Goal: Information Seeking & Learning: Learn about a topic

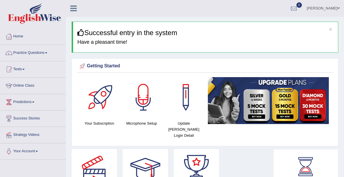
click at [26, 85] on link "Online Class" at bounding box center [32, 85] width 65 height 14
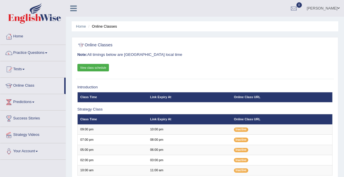
click at [91, 67] on link "View class schedule" at bounding box center [94, 67] width 32 height 7
click at [36, 54] on link "Practice Questions" at bounding box center [32, 52] width 65 height 14
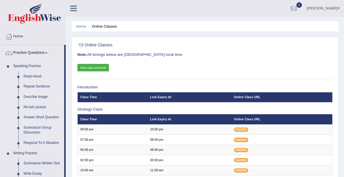
click at [34, 97] on link "Describe Image" at bounding box center [42, 97] width 43 height 10
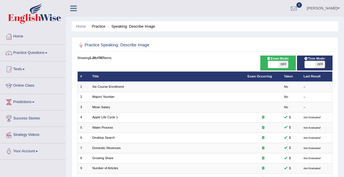
checkbox input "true"
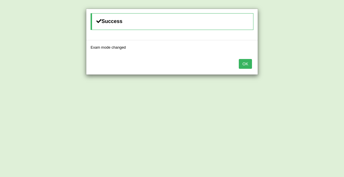
click at [246, 63] on button "OK" at bounding box center [245, 64] width 13 height 10
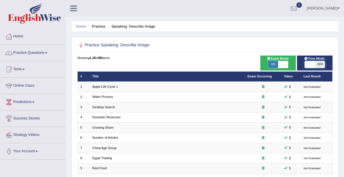
checkbox input "true"
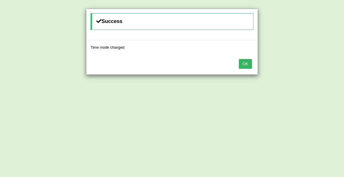
click at [246, 63] on button "OK" at bounding box center [245, 64] width 13 height 10
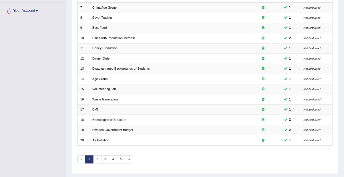
scroll to position [153, 0]
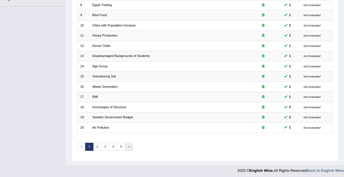
click at [128, 144] on link "»" at bounding box center [129, 146] width 8 height 8
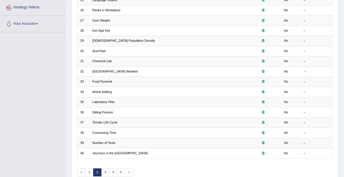
scroll to position [153, 0]
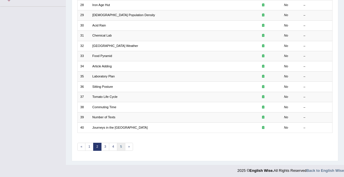
click at [119, 142] on link "5" at bounding box center [121, 146] width 8 height 8
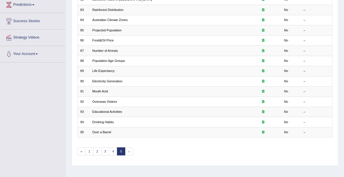
scroll to position [125, 0]
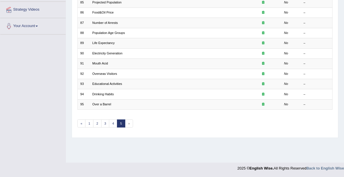
click at [119, 121] on link "5" at bounding box center [121, 123] width 8 height 8
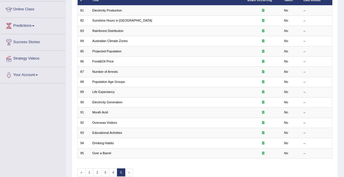
scroll to position [125, 0]
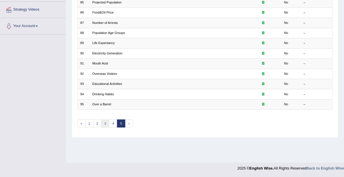
click at [104, 123] on link "3" at bounding box center [105, 123] width 8 height 8
click at [112, 121] on link "4" at bounding box center [113, 123] width 8 height 8
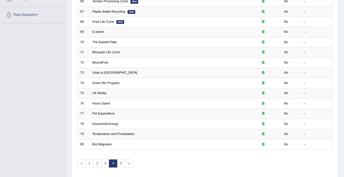
scroll to position [153, 0]
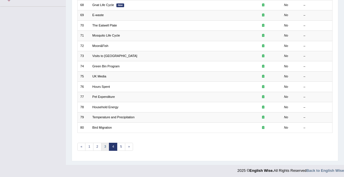
click at [104, 144] on link "3" at bounding box center [105, 146] width 8 height 8
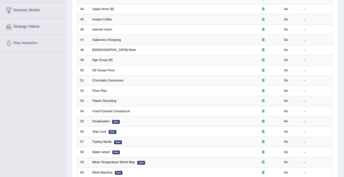
scroll to position [153, 0]
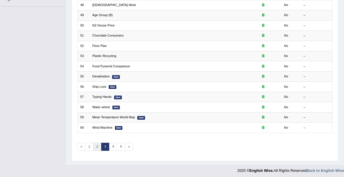
click at [96, 144] on link "2" at bounding box center [97, 146] width 8 height 8
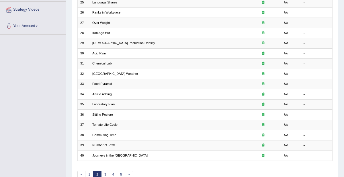
scroll to position [153, 0]
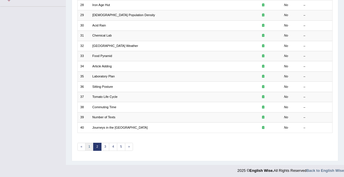
click at [88, 144] on link "1" at bounding box center [89, 146] width 8 height 8
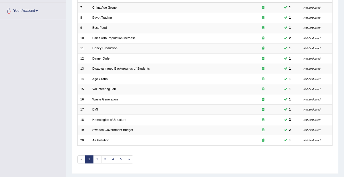
scroll to position [141, 0]
click at [96, 156] on link "2" at bounding box center [97, 158] width 8 height 8
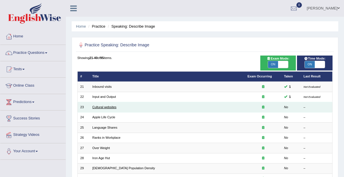
click at [94, 106] on link "Cultural websites" at bounding box center [104, 106] width 24 height 3
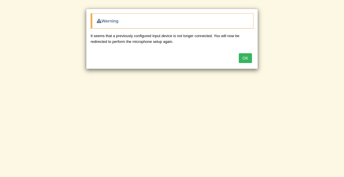
click at [246, 58] on button "OK" at bounding box center [245, 58] width 13 height 10
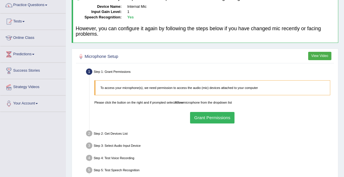
scroll to position [50, 0]
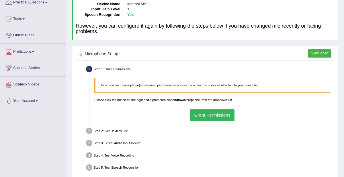
click at [219, 114] on button "Grant Permissions" at bounding box center [212, 114] width 44 height 11
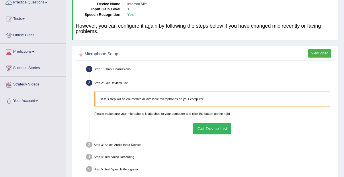
click at [220, 126] on button "Get Device List" at bounding box center [212, 128] width 38 height 11
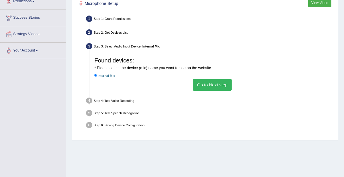
scroll to position [100, 0]
click at [221, 82] on button "Go to Next step" at bounding box center [212, 84] width 39 height 11
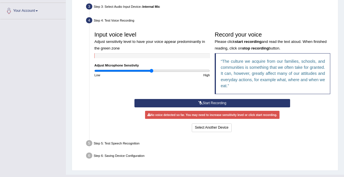
scroll to position [140, 0]
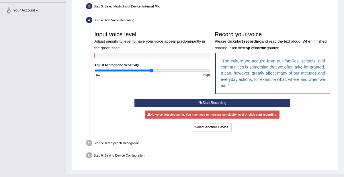
click at [249, 102] on button "Start Recording" at bounding box center [213, 102] width 156 height 8
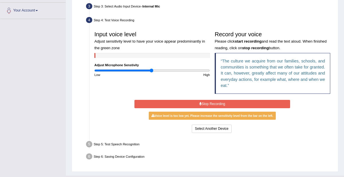
click at [270, 102] on button "Stop Recording" at bounding box center [213, 104] width 156 height 8
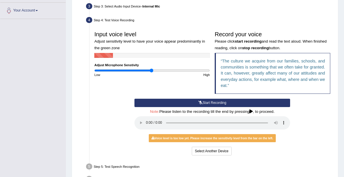
click at [200, 102] on icon at bounding box center [201, 102] width 4 height 3
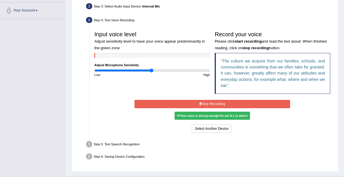
click at [177, 106] on button "Stop Recording" at bounding box center [213, 104] width 156 height 8
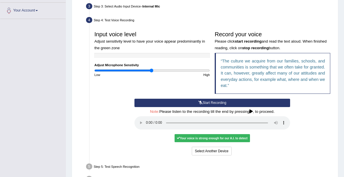
click at [193, 138] on div "Your voice is strong enough for our A.I. to detect" at bounding box center [212, 138] width 75 height 8
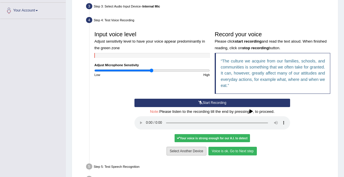
click at [199, 150] on button "Select Another Device" at bounding box center [187, 150] width 40 height 8
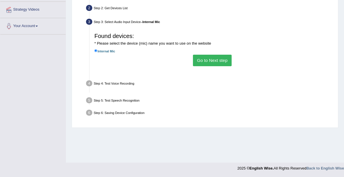
scroll to position [125, 0]
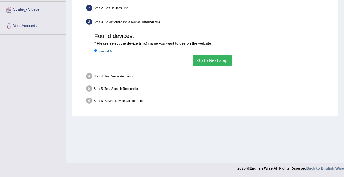
click at [205, 60] on button "Go to Next step" at bounding box center [212, 60] width 39 height 11
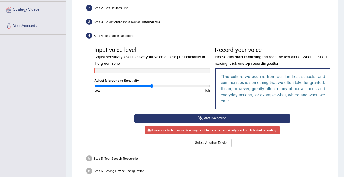
click at [180, 118] on button "Start Recording" at bounding box center [213, 118] width 156 height 8
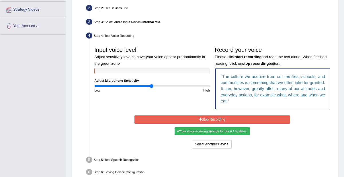
click at [180, 119] on button "Stop Recording" at bounding box center [213, 119] width 156 height 8
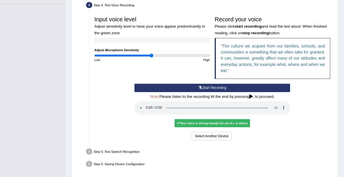
scroll to position [159, 0]
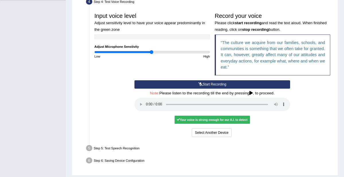
click at [307, 158] on div "Step 6: Saving Device Configuration" at bounding box center [210, 161] width 252 height 11
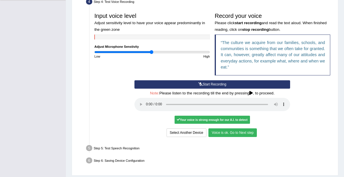
click at [249, 131] on button "Voice is ok. Go to Next step" at bounding box center [233, 132] width 48 height 8
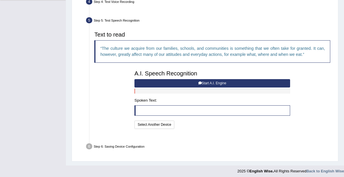
scroll to position [149, 0]
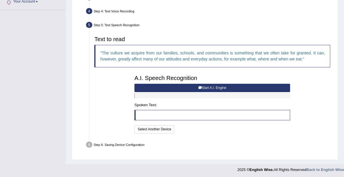
click at [247, 88] on button "Start A.I. Engine" at bounding box center [213, 88] width 156 height 8
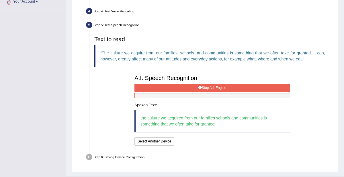
click at [235, 90] on button "Stop A.I. Engine" at bounding box center [213, 88] width 156 height 8
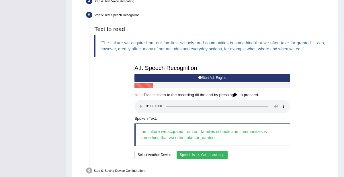
scroll to position [185, 0]
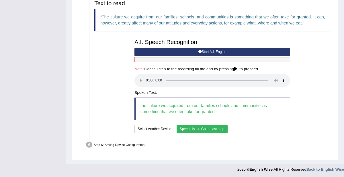
click at [204, 127] on button "Speech is ok. Go to Last step" at bounding box center [202, 129] width 51 height 8
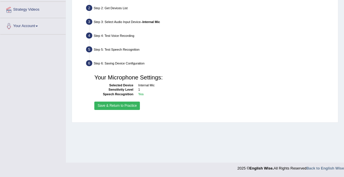
click at [103, 105] on button "Save & Return to Practice" at bounding box center [117, 105] width 46 height 8
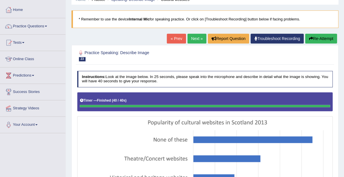
scroll to position [26, 0]
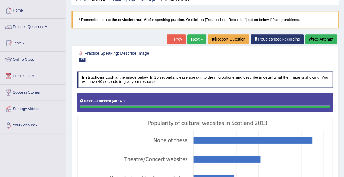
click at [196, 38] on link "Next »" at bounding box center [197, 39] width 19 height 10
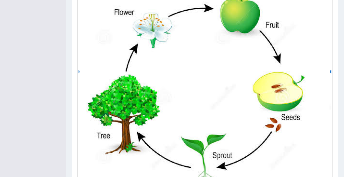
scroll to position [196, 0]
click at [80, 78] on img at bounding box center [205, 72] width 253 height 247
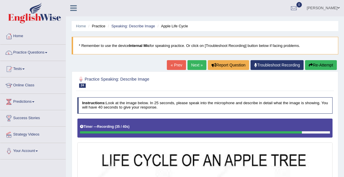
scroll to position [0, 0]
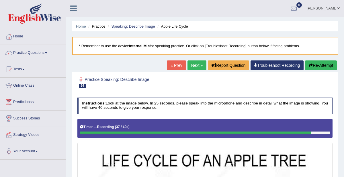
click at [173, 63] on link "« Prev" at bounding box center [176, 65] width 19 height 10
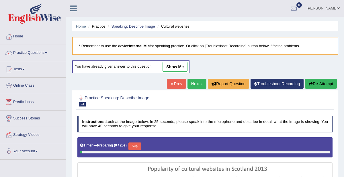
click at [194, 84] on link "Next »" at bounding box center [197, 84] width 19 height 10
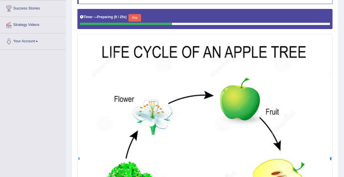
scroll to position [109, 0]
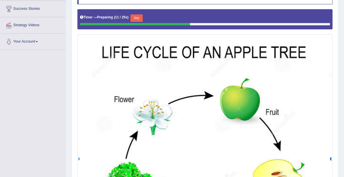
click at [132, 19] on button "Skip" at bounding box center [137, 17] width 12 height 7
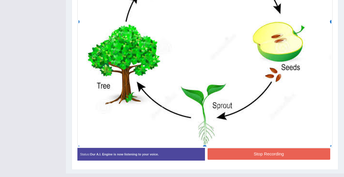
scroll to position [255, 0]
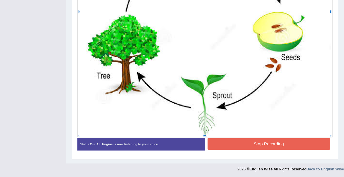
click at [229, 141] on button "Stop Recording" at bounding box center [269, 143] width 123 height 11
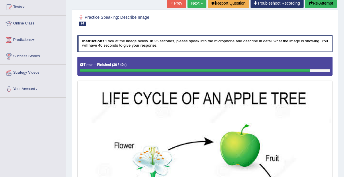
scroll to position [0, 0]
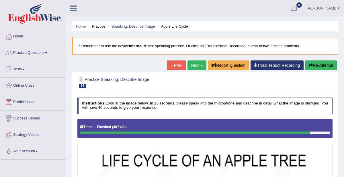
click at [200, 63] on link "Next »" at bounding box center [197, 65] width 19 height 10
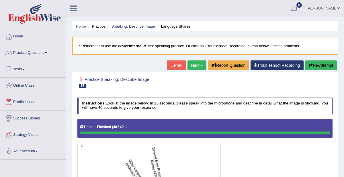
click at [192, 63] on link "Next »" at bounding box center [197, 65] width 19 height 10
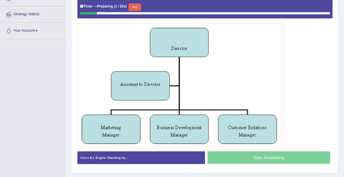
scroll to position [119, 0]
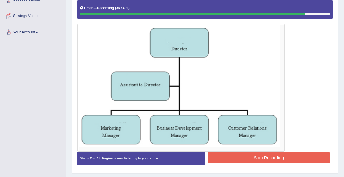
click at [267, 159] on button "Stop Recording" at bounding box center [269, 157] width 123 height 11
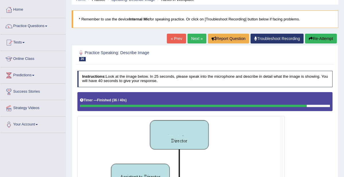
scroll to position [0, 0]
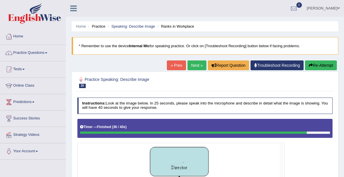
click at [193, 66] on link "Next »" at bounding box center [197, 65] width 19 height 10
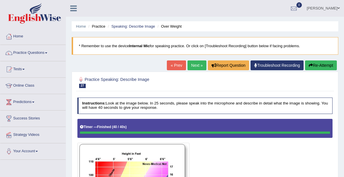
click at [194, 66] on link "Next »" at bounding box center [197, 65] width 19 height 10
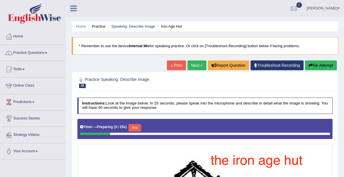
click at [26, 58] on link "Practice Questions" at bounding box center [32, 52] width 65 height 14
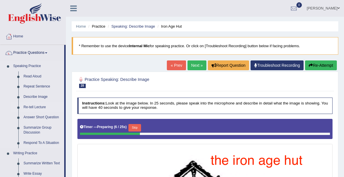
click at [31, 108] on link "Re-tell Lecture" at bounding box center [42, 107] width 43 height 10
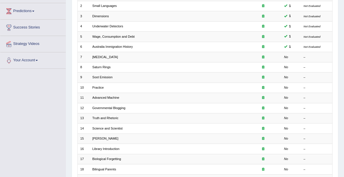
scroll to position [91, 0]
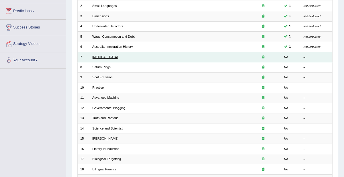
click at [113, 55] on link "Language Disorder" at bounding box center [105, 56] width 26 height 3
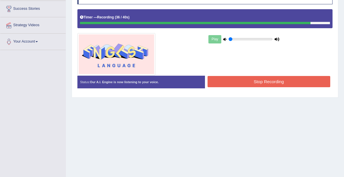
scroll to position [125, 0]
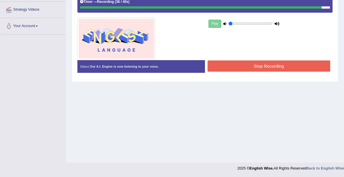
click at [303, 64] on button "Stop Recording" at bounding box center [269, 65] width 123 height 11
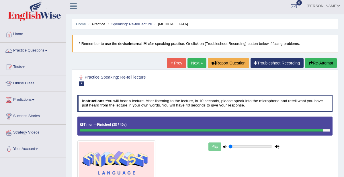
scroll to position [1, 0]
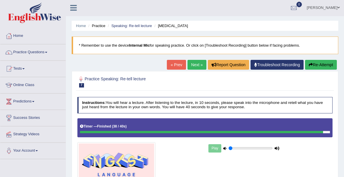
click at [196, 65] on link "Next »" at bounding box center [197, 65] width 19 height 10
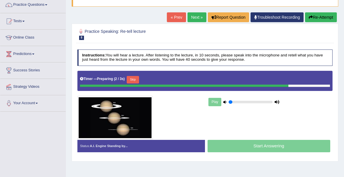
scroll to position [48, 0]
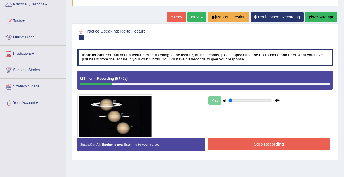
click at [173, 17] on link "« Prev" at bounding box center [176, 17] width 19 height 10
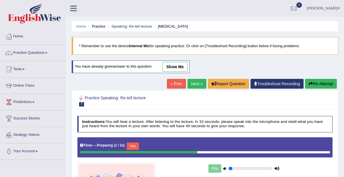
click at [22, 56] on link "Practice Questions" at bounding box center [32, 52] width 65 height 14
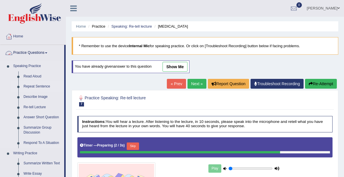
click at [30, 88] on link "Repeat Sentence" at bounding box center [42, 86] width 43 height 10
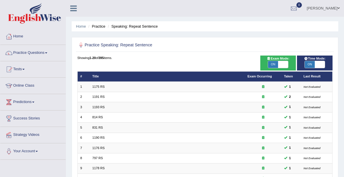
click at [26, 52] on link "Practice Questions" at bounding box center [32, 52] width 65 height 14
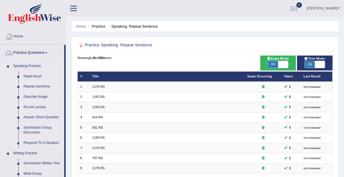
click at [30, 106] on link "Re-tell Lecture" at bounding box center [42, 107] width 43 height 10
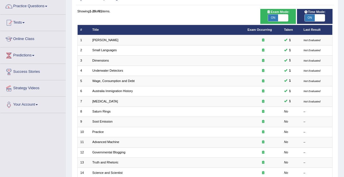
scroll to position [46, 0]
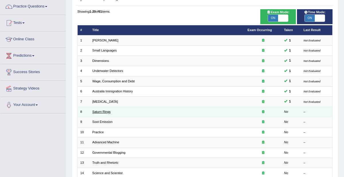
click at [98, 110] on link "Saturn Rings" at bounding box center [101, 111] width 18 height 3
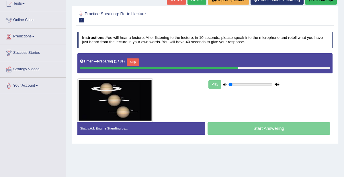
scroll to position [65, 0]
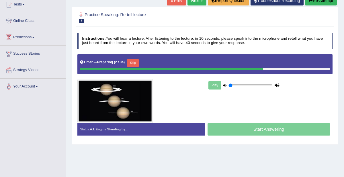
click at [130, 62] on button "Skip" at bounding box center [133, 62] width 12 height 7
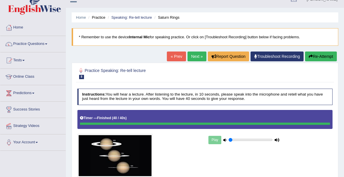
scroll to position [0, 0]
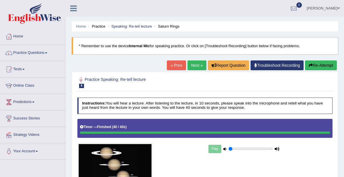
click at [197, 63] on link "Next »" at bounding box center [197, 65] width 19 height 10
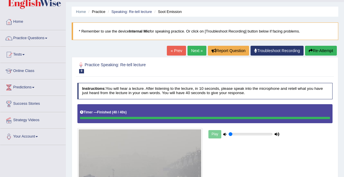
scroll to position [13, 0]
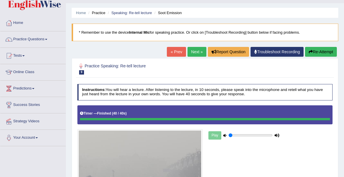
click at [193, 53] on link "Next »" at bounding box center [197, 52] width 19 height 10
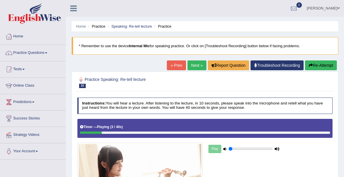
click at [42, 53] on link "Practice Questions" at bounding box center [32, 52] width 65 height 14
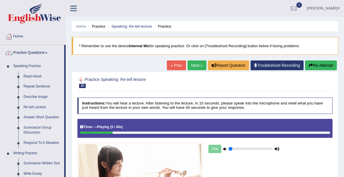
click at [45, 127] on link "Summarize Group Discussion" at bounding box center [42, 129] width 43 height 15
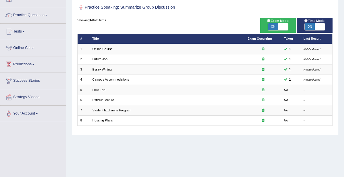
scroll to position [40, 0]
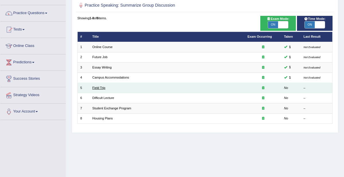
click at [102, 88] on link "Field Trip" at bounding box center [98, 87] width 13 height 3
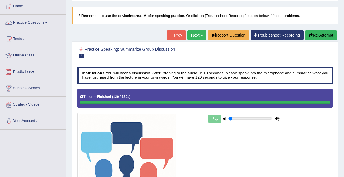
scroll to position [30, 0]
click at [196, 35] on link "Next »" at bounding box center [197, 35] width 19 height 10
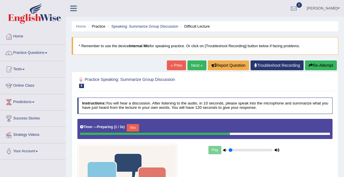
click at [20, 57] on link "Practice Questions" at bounding box center [32, 52] width 65 height 14
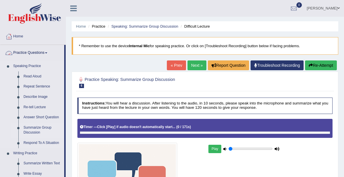
click at [31, 129] on link "Summarize Group Discussion" at bounding box center [42, 129] width 43 height 15
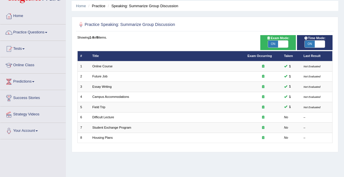
scroll to position [23, 0]
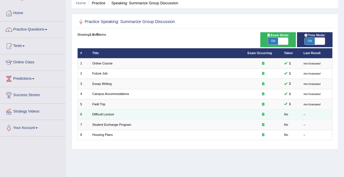
click at [203, 112] on td "Difficult Lecture" at bounding box center [167, 114] width 155 height 10
click at [98, 112] on link "Difficult Lecture" at bounding box center [103, 113] width 22 height 3
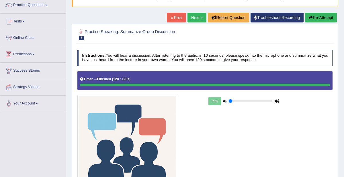
scroll to position [46, 0]
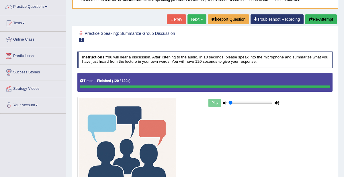
click at [11, 24] on div at bounding box center [9, 23] width 9 height 9
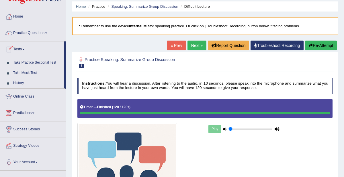
scroll to position [20, 0]
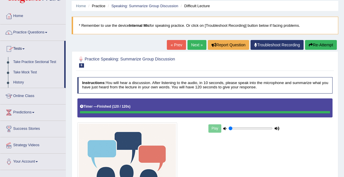
click at [25, 33] on link "Practice Questions" at bounding box center [32, 31] width 65 height 14
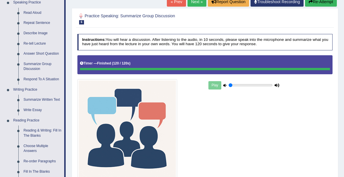
scroll to position [65, 0]
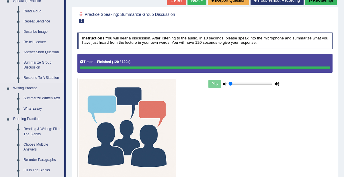
click at [32, 79] on link "Respond To A Situation" at bounding box center [42, 78] width 43 height 10
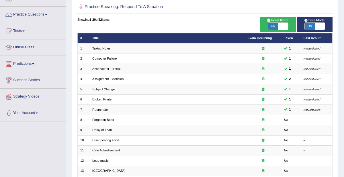
scroll to position [153, 0]
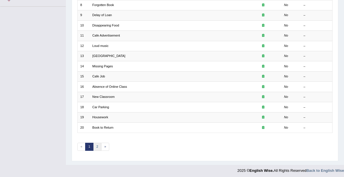
click at [96, 144] on link "2" at bounding box center [97, 146] width 8 height 8
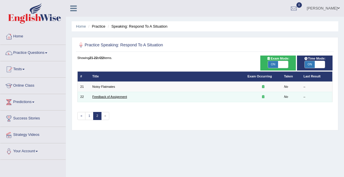
click at [102, 96] on link "Feedback of Assignment" at bounding box center [109, 96] width 35 height 3
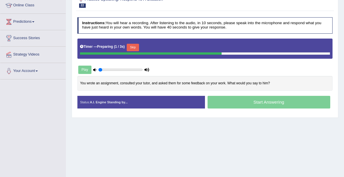
scroll to position [82, 0]
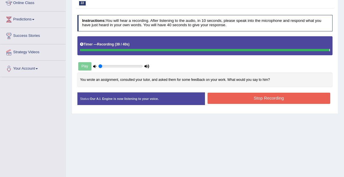
click at [236, 98] on button "Stop Recording" at bounding box center [269, 97] width 123 height 11
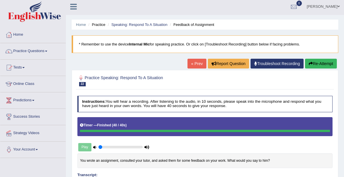
scroll to position [0, 0]
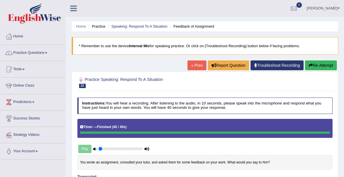
click at [28, 53] on link "Practice Questions" at bounding box center [32, 52] width 65 height 14
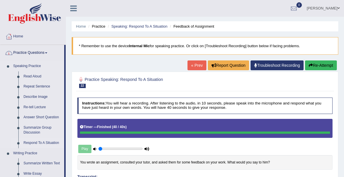
click at [27, 142] on link "Respond To A Situation" at bounding box center [42, 142] width 43 height 10
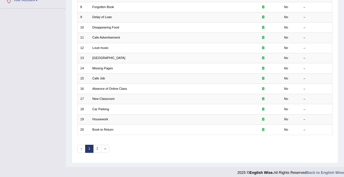
scroll to position [153, 0]
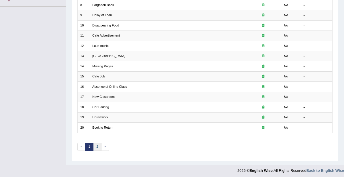
click at [96, 145] on link "2" at bounding box center [97, 146] width 8 height 8
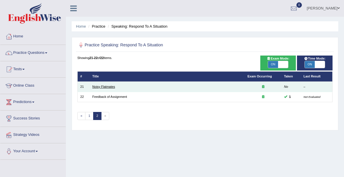
click at [97, 86] on link "Noisy Flatmates" at bounding box center [103, 86] width 23 height 3
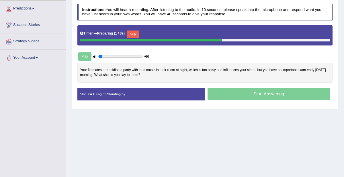
scroll to position [98, 0]
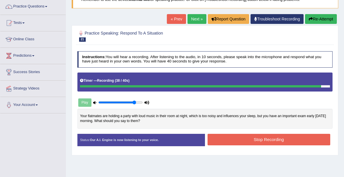
type input "0.85"
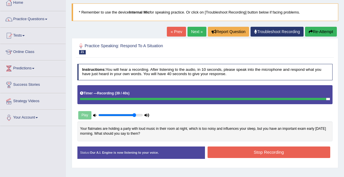
click at [173, 32] on link "« Prev" at bounding box center [176, 32] width 19 height 10
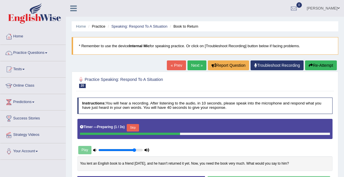
click at [195, 66] on link "Next »" at bounding box center [197, 65] width 19 height 10
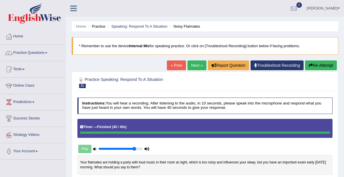
click at [25, 51] on link "Practice Questions" at bounding box center [32, 52] width 65 height 14
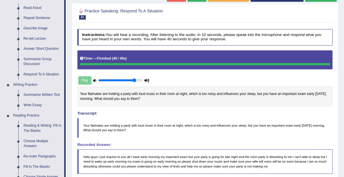
scroll to position [68, 0]
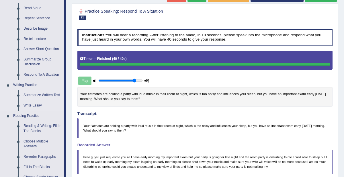
click at [33, 96] on link "Summarize Written Text" at bounding box center [42, 95] width 43 height 10
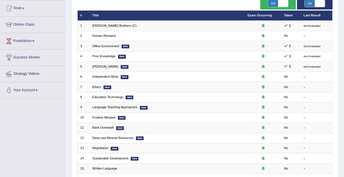
scroll to position [62, 0]
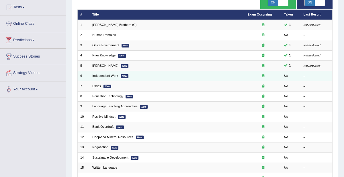
click at [123, 74] on em "New" at bounding box center [125, 76] width 8 height 4
click at [164, 75] on td "Independent Work New" at bounding box center [167, 76] width 155 height 10
click at [108, 76] on link "Independent Work" at bounding box center [105, 75] width 26 height 3
click at [109, 75] on link "Independent Work" at bounding box center [105, 75] width 26 height 3
click at [109, 74] on link "Independent Work" at bounding box center [105, 75] width 26 height 3
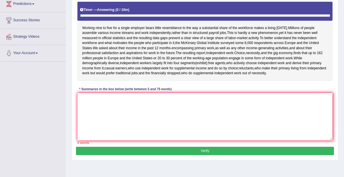
scroll to position [89, 0]
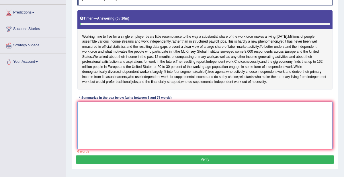
click at [221, 124] on textarea at bounding box center [206, 124] width 256 height 47
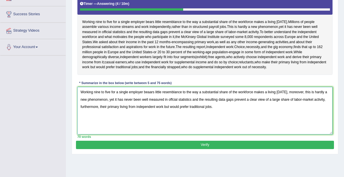
scroll to position [98, 0]
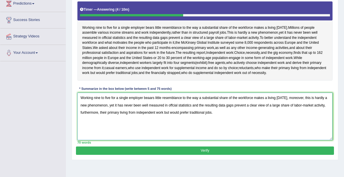
type textarea "Working nine to five for a single employer beaars little resemblance to the way…"
click at [92, 150] on button "Verify" at bounding box center [205, 150] width 258 height 8
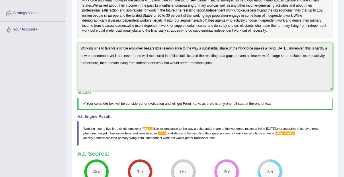
scroll to position [0, 0]
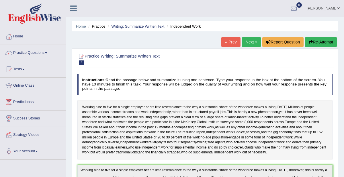
click at [321, 44] on button "Re-Attempt" at bounding box center [321, 42] width 32 height 10
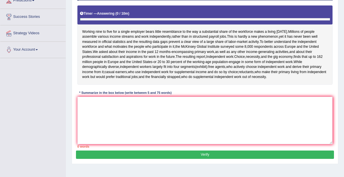
scroll to position [125, 0]
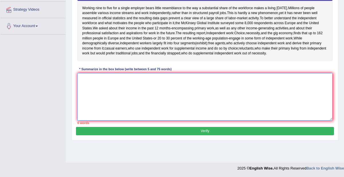
paste textarea "Working nine to five for a single employer beaars little resemblance to the way…"
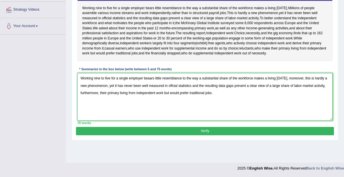
click at [150, 78] on textarea "Working nine to five for a single employer beaars little resemblance to the way…" at bounding box center [206, 96] width 256 height 47
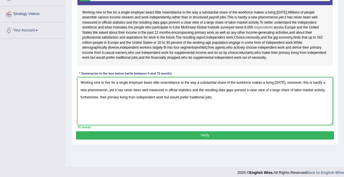
scroll to position [121, 0]
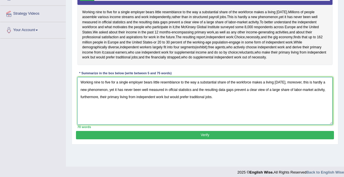
click at [164, 88] on textarea "Working nine to five for a single employer bears little resemblance to the way …" at bounding box center [206, 100] width 256 height 47
click at [296, 87] on textarea "Working nine to five for a single employer bears little resemblance to the way …" at bounding box center [206, 100] width 256 height 47
click at [99, 95] on textarea "Working nine to five for a single employer bears little resemblance to the way …" at bounding box center [206, 100] width 256 height 47
click at [81, 95] on textarea "Working nine to five for a single employer bears little resemblance to the way …" at bounding box center [206, 100] width 256 height 47
click at [194, 94] on textarea "Working nine to five for a single employer bears little resemblance to the way …" at bounding box center [206, 100] width 256 height 47
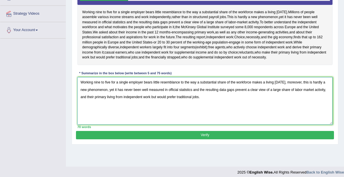
type textarea "Working nine to five for a single employer bears little resemblance to the way …"
click at [206, 131] on button "Verify" at bounding box center [205, 135] width 258 height 8
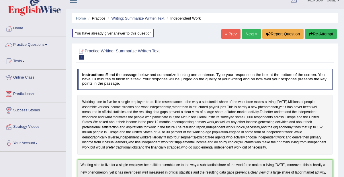
scroll to position [7, 0]
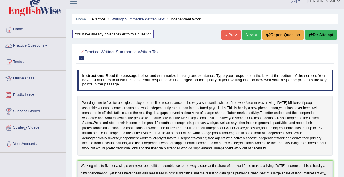
click at [29, 45] on link "Practice Questions" at bounding box center [32, 45] width 65 height 14
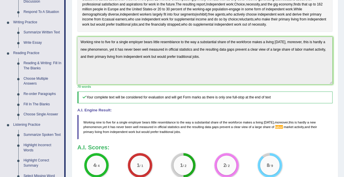
scroll to position [131, 0]
click at [33, 64] on link "Reading & Writing: Fill In The Blanks" at bounding box center [42, 65] width 43 height 15
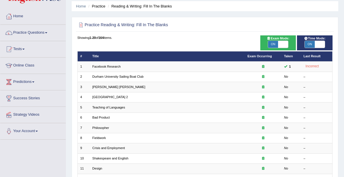
scroll to position [25, 0]
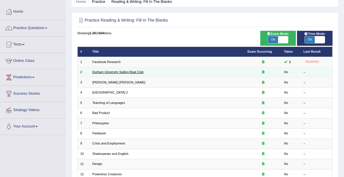
click at [100, 73] on link "Durham University Sailing Boat Club" at bounding box center [117, 71] width 51 height 3
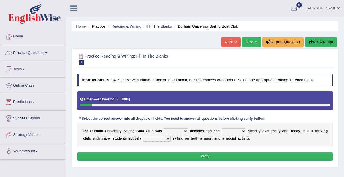
drag, startPoint x: 51, startPoint y: 23, endPoint x: 15, endPoint y: -16, distance: 52.8
click at [15, 0] on html "Toggle navigation Home Practice Questions Speaking Practice Read Aloud Repeat S…" at bounding box center [172, 88] width 344 height 177
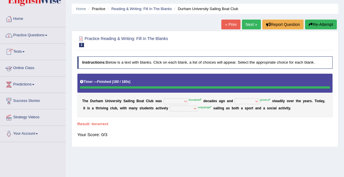
scroll to position [19, 0]
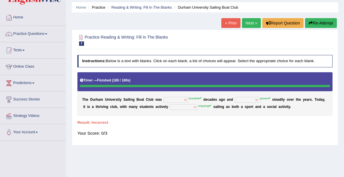
click at [320, 22] on button "Re-Attempt" at bounding box center [321, 23] width 32 height 10
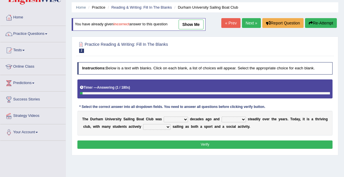
click at [180, 118] on select "found fund founded find" at bounding box center [176, 119] width 24 height 6
select select "founded"
click at [164, 116] on select "found fund founded find" at bounding box center [176, 119] width 24 height 6
click at [222, 118] on select "grow growing has grown grown" at bounding box center [234, 119] width 24 height 6
select select "grown"
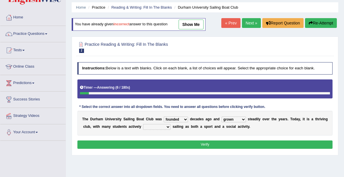
click at [222, 116] on select "grow growing has grown grown" at bounding box center [234, 119] width 24 height 6
click at [170, 119] on select "found fund founded find" at bounding box center [176, 119] width 24 height 6
click at [153, 125] on select "enjoy enjoyed are enjoying enjoying" at bounding box center [157, 127] width 28 height 6
select select "enjoy"
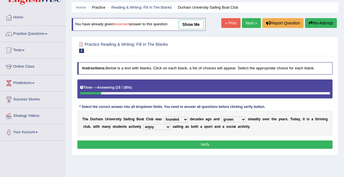
click at [143, 124] on select "enjoy enjoyed are enjoying enjoying" at bounding box center [157, 127] width 28 height 6
click at [176, 142] on button "Verify" at bounding box center [206, 144] width 256 height 8
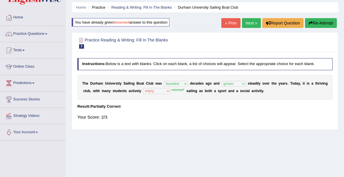
click at [254, 24] on link "Next »" at bounding box center [251, 23] width 19 height 10
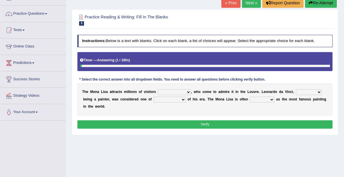
scroll to position [39, 0]
click at [180, 91] on select "around the year the all year all year round per year" at bounding box center [174, 92] width 33 height 6
select select "per year"
click at [158, 89] on select "around the year the all year all year round per year" at bounding box center [174, 92] width 33 height 6
click at [296, 90] on select "rather than as much as as well as as long as" at bounding box center [309, 92] width 26 height 6
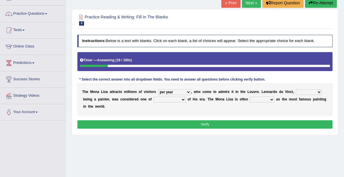
click at [296, 89] on select "rather than as much as as well as as long as" at bounding box center [309, 92] width 26 height 6
click at [296, 92] on select "rather than as much as as well as as long as" at bounding box center [309, 92] width 26 height 6
select select "as well as"
click at [296, 89] on select "rather than as much as as well as as long as" at bounding box center [309, 92] width 26 height 6
click at [161, 98] on select "better artists artist the better artist the best artists" at bounding box center [170, 99] width 32 height 6
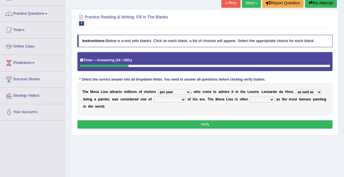
select select "the better artist"
click at [154, 96] on select "better artists artist the better artist the best artists" at bounding box center [170, 99] width 32 height 6
click at [250, 99] on select "classified suggested predicted described" at bounding box center [262, 99] width 24 height 6
select select "described"
click at [250, 96] on select "classified suggested predicted described" at bounding box center [262, 99] width 24 height 6
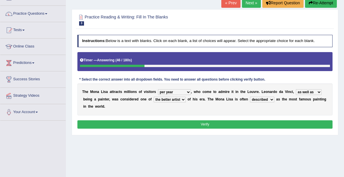
click at [174, 92] on select "around the year the all year all year round per year" at bounding box center [174, 92] width 33 height 6
click at [202, 107] on div "Instructions: Below is a text with blanks. Click on each blank, a list of choic…" at bounding box center [205, 82] width 258 height 100
click at [296, 91] on select "rather than as much as as well as as long as" at bounding box center [309, 92] width 26 height 6
click at [163, 98] on select "better artists artist the better artist the best artists" at bounding box center [170, 99] width 32 height 6
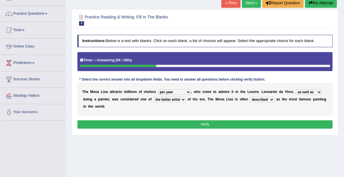
click at [163, 98] on select "better artists artist the better artist the best artists" at bounding box center [170, 99] width 32 height 6
click at [226, 120] on button "Verify" at bounding box center [206, 124] width 256 height 8
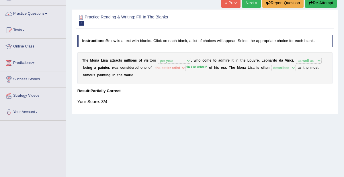
click at [323, 4] on button "Re-Attempt" at bounding box center [321, 3] width 32 height 10
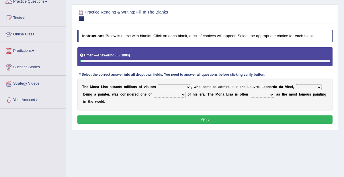
scroll to position [57, 0]
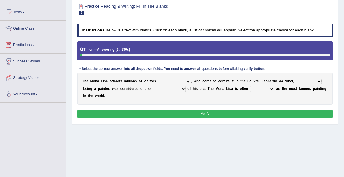
click at [180, 79] on select "around the year the all year all year round per year" at bounding box center [174, 81] width 33 height 6
click at [158, 78] on select "around the year the all year all year round per year" at bounding box center [174, 81] width 33 height 6
click at [183, 80] on select "around the year the all year all year round per year" at bounding box center [174, 81] width 33 height 6
select select "per year"
click at [158, 78] on select "around the year the all year all year round per year" at bounding box center [174, 81] width 33 height 6
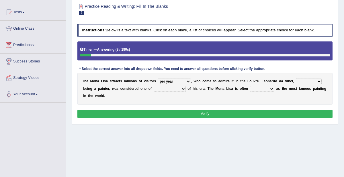
click at [296, 80] on select "rather than as much as as well as as long as" at bounding box center [309, 81] width 26 height 6
select select "as well as"
click at [296, 78] on select "rather than as much as as well as as long as" at bounding box center [309, 81] width 26 height 6
click at [156, 88] on select "better artists artist the better artist the best artists" at bounding box center [170, 89] width 32 height 6
select select "the best artists"
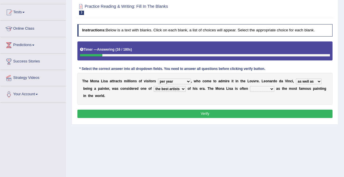
click at [154, 86] on select "better artists artist the better artist the best artists" at bounding box center [170, 89] width 32 height 6
click at [250, 87] on select "classified suggested predicted described" at bounding box center [262, 89] width 24 height 6
select select "described"
click at [250, 86] on select "classified suggested predicted described" at bounding box center [262, 89] width 24 height 6
click at [224, 109] on button "Verify" at bounding box center [206, 113] width 256 height 8
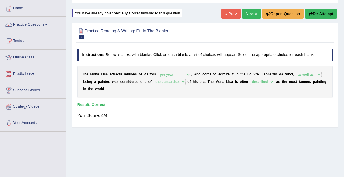
scroll to position [28, 0]
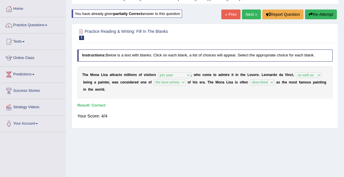
click at [231, 16] on link "« Prev" at bounding box center [231, 14] width 19 height 10
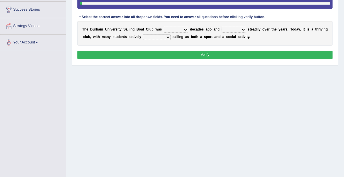
scroll to position [108, 0]
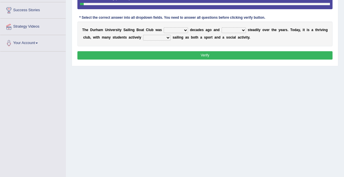
click at [176, 28] on select "found fund founded find" at bounding box center [176, 30] width 24 height 6
select select "founded"
click at [164, 27] on select "found fund founded find" at bounding box center [176, 30] width 24 height 6
click at [174, 29] on select "found fund founded find" at bounding box center [176, 30] width 24 height 6
click at [164, 27] on select "found fund founded find" at bounding box center [176, 30] width 24 height 6
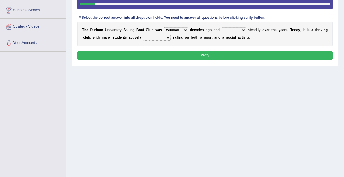
click at [226, 29] on select "grow growing has grown grown" at bounding box center [234, 30] width 24 height 6
select select "grown"
click at [222, 27] on select "grow growing has grown grown" at bounding box center [234, 30] width 24 height 6
click at [148, 35] on select "enjoy enjoyed are enjoying enjoying" at bounding box center [157, 38] width 28 height 6
select select "enjoying"
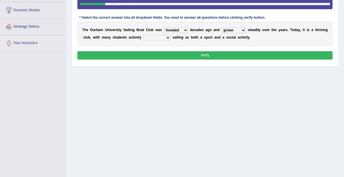
click at [143, 35] on select "enjoy enjoyed are enjoying enjoying" at bounding box center [157, 38] width 28 height 6
click at [187, 51] on button "Verify" at bounding box center [206, 55] width 256 height 8
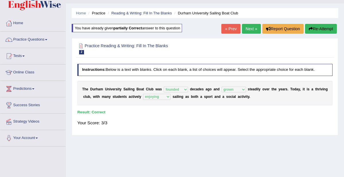
scroll to position [5, 0]
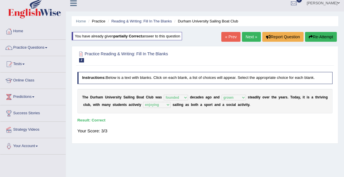
click at [228, 36] on link "« Prev" at bounding box center [231, 37] width 19 height 10
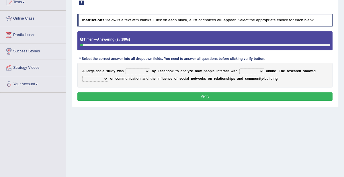
click at [144, 71] on select "surveyed had asked made" at bounding box center [138, 71] width 24 height 6
select select "surveyed"
click at [126, 68] on select "surveyed had asked made" at bounding box center [138, 71] width 24 height 6
click at [240, 71] on select "together all each other another" at bounding box center [252, 71] width 25 height 6
select select "another"
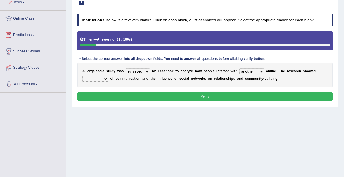
click at [240, 68] on select "together all each other another" at bounding box center [252, 71] width 25 height 6
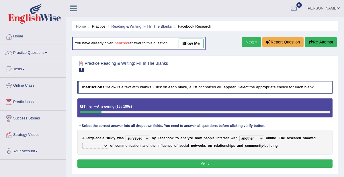
click at [197, 44] on link "show me" at bounding box center [191, 43] width 25 height 10
select select "advantages"
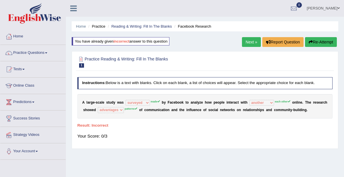
click at [319, 41] on button "Re-Attempt" at bounding box center [321, 42] width 32 height 10
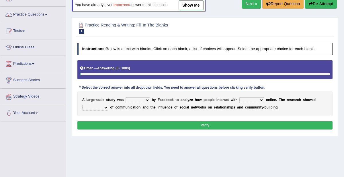
scroll to position [40, 0]
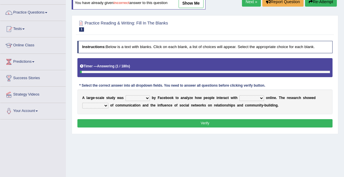
click at [144, 98] on select "surveyed had asked made" at bounding box center [138, 98] width 24 height 6
select select "made"
click at [126, 95] on select "surveyed had asked made" at bounding box center [138, 98] width 24 height 6
click at [246, 96] on select "together all each other another" at bounding box center [252, 98] width 25 height 6
select select "each other"
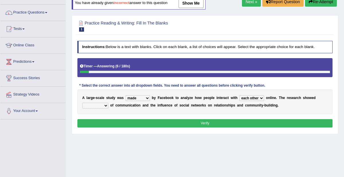
click at [240, 95] on select "together all each other another" at bounding box center [252, 98] width 25 height 6
click at [104, 104] on select "advantages standards fellowships patterns" at bounding box center [95, 105] width 26 height 6
select select "patterns"
click at [82, 102] on select "advantages standards fellowships patterns" at bounding box center [95, 105] width 26 height 6
click at [206, 122] on button "Verify" at bounding box center [206, 123] width 256 height 8
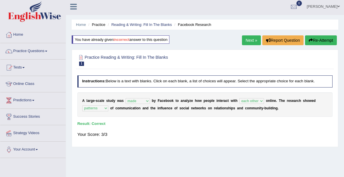
scroll to position [0, 0]
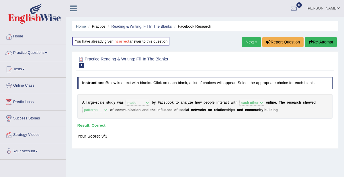
click at [245, 42] on link "Next »" at bounding box center [251, 42] width 19 height 10
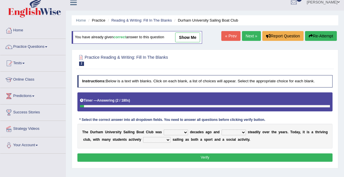
scroll to position [67, 0]
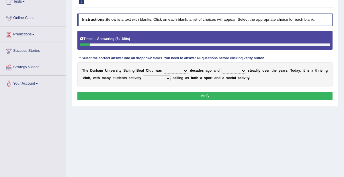
click at [175, 69] on select "found fund founded find" at bounding box center [176, 71] width 24 height 6
select select "founded"
click at [164, 68] on select "found fund founded find" at bounding box center [176, 71] width 24 height 6
click at [234, 71] on select "grow growing has grown grown" at bounding box center [234, 71] width 24 height 6
select select "grown"
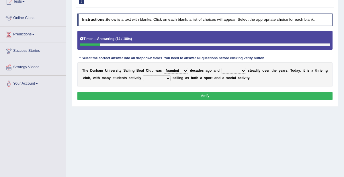
click at [222, 68] on select "grow growing has grown grown" at bounding box center [234, 71] width 24 height 6
click at [150, 77] on select "enjoy enjoyed are enjoying enjoying" at bounding box center [157, 78] width 28 height 6
select select "enjoying"
click at [143, 75] on select "enjoy enjoyed are enjoying enjoying" at bounding box center [157, 78] width 28 height 6
click at [196, 95] on button "Verify" at bounding box center [206, 96] width 256 height 8
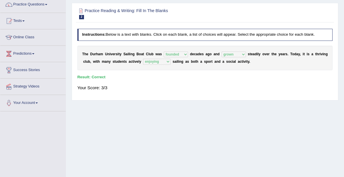
scroll to position [0, 0]
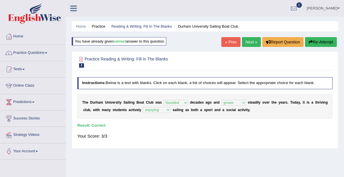
click at [229, 42] on link "« Prev" at bounding box center [231, 42] width 19 height 10
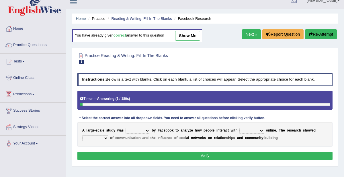
scroll to position [9, 0]
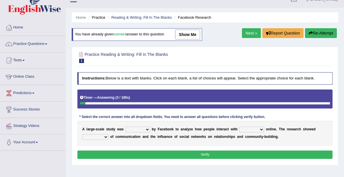
click at [188, 36] on link "show me" at bounding box center [187, 35] width 25 height 10
select select "made"
select select "each other"
select select "patterns"
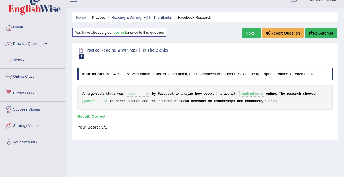
click at [250, 36] on link "Next »" at bounding box center [251, 33] width 19 height 10
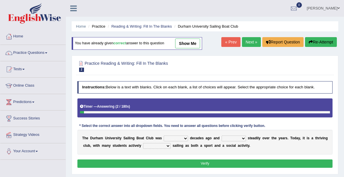
click at [253, 44] on link "Next »" at bounding box center [251, 42] width 19 height 10
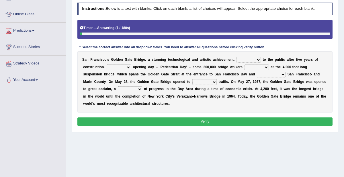
scroll to position [73, 0]
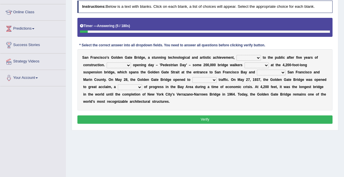
click at [244, 58] on select "opens closes appears equals" at bounding box center [249, 58] width 24 height 6
select select "appears"
click at [237, 55] on select "opens closes appears equals" at bounding box center [249, 58] width 24 height 6
click at [107, 64] on select "On During Since When" at bounding box center [119, 65] width 24 height 6
click at [107, 62] on select "On During Since When" at bounding box center [119, 65] width 24 height 6
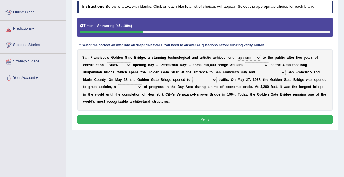
click at [107, 65] on select "On During Since When" at bounding box center [119, 65] width 24 height 6
click at [107, 62] on select "On During Since When" at bounding box center [119, 65] width 24 height 6
click at [107, 65] on select "On During Since When" at bounding box center [119, 65] width 24 height 6
click at [107, 62] on select "On During Since When" at bounding box center [119, 65] width 24 height 6
click at [107, 65] on select "On During Since When" at bounding box center [119, 65] width 24 height 6
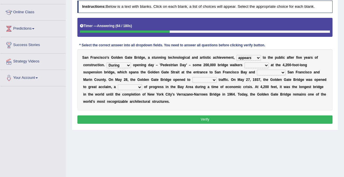
click at [238, 55] on div "S a n F r a n c i s c o ' s G o l d e n G a t e B r i d g e , a s t u n n i n g…" at bounding box center [206, 79] width 256 height 61
click at [238, 55] on select "opens closes appears equals" at bounding box center [249, 58] width 24 height 6
click at [107, 65] on select "On During Since When" at bounding box center [119, 65] width 24 height 6
select select "Since"
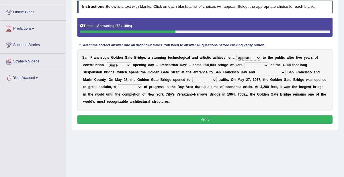
click at [107, 62] on select "On During Since When" at bounding box center [119, 65] width 24 height 6
click at [107, 64] on select "On During Since When" at bounding box center [119, 65] width 24 height 6
click at [174, 64] on b "a" at bounding box center [175, 65] width 2 height 4
click at [245, 63] on select "stationed looked marveled laughed" at bounding box center [257, 65] width 24 height 6
select select "marveled"
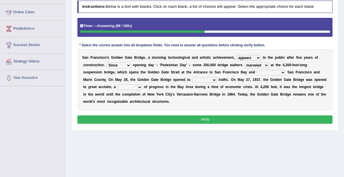
click at [245, 62] on select "stationed looked marveled laughed" at bounding box center [257, 65] width 24 height 6
click at [257, 71] on select "separates connects channels differentiates" at bounding box center [271, 72] width 29 height 6
select select "connects"
click at [257, 69] on select "separates connects channels differentiates" at bounding box center [271, 72] width 29 height 6
click at [193, 78] on select "aquatic vehicular airborne watertight" at bounding box center [205, 80] width 24 height 6
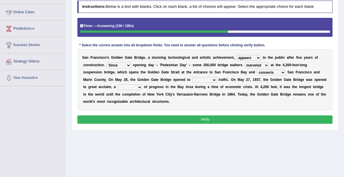
click at [193, 77] on select "aquatic vehicular airborne watertight" at bounding box center [205, 80] width 24 height 6
click at [193, 78] on select "aquatic vehicular airborne watertight" at bounding box center [205, 80] width 24 height 6
select select "vehicular"
click at [193, 77] on select "aquatic vehicular airborne watertight" at bounding box center [205, 80] width 24 height 6
click at [142, 84] on select "denial symbol technique yield" at bounding box center [130, 87] width 24 height 6
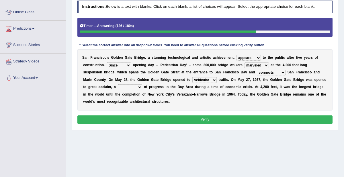
select select "symbol"
click at [142, 84] on select "denial symbol technique yield" at bounding box center [130, 87] width 24 height 6
click at [246, 115] on button "Verify" at bounding box center [206, 119] width 256 height 8
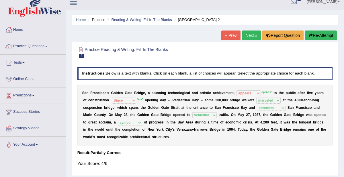
scroll to position [6, 0]
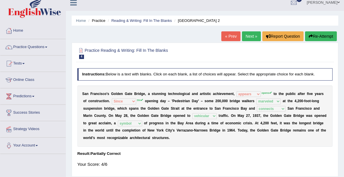
click at [250, 37] on link "Next »" at bounding box center [251, 36] width 19 height 10
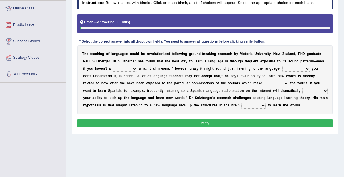
scroll to position [85, 0]
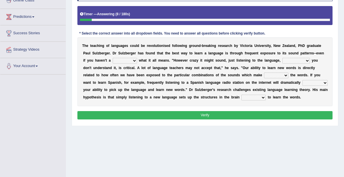
click at [113, 59] on select "dew claw clue due" at bounding box center [125, 61] width 24 height 6
select select "clue"
click at [113, 58] on select "dew claw clue due" at bounding box center [125, 61] width 24 height 6
click at [283, 60] on select "but also all together even though if so" at bounding box center [297, 61] width 28 height 6
select select "even though"
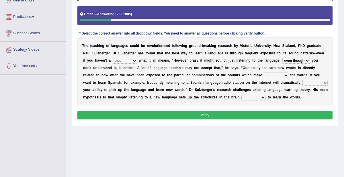
click at [283, 58] on select "but also all together even though if so" at bounding box center [297, 61] width 28 height 6
click at [264, 72] on select "down up of on" at bounding box center [276, 75] width 24 height 6
select select "up"
click at [264, 72] on select "down up of on" at bounding box center [276, 75] width 24 height 6
click at [303, 80] on select "evaluate exaggerate describe boost" at bounding box center [315, 83] width 25 height 6
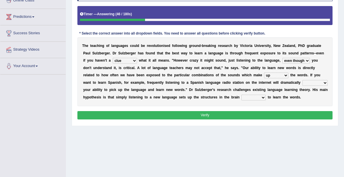
select select "describe"
click at [303, 80] on select "evaluate exaggerate describe boost" at bounding box center [315, 83] width 25 height 6
click at [242, 96] on select "requiring required directed to require" at bounding box center [254, 97] width 24 height 6
select select "required"
click at [242, 94] on select "requiring required directed to require" at bounding box center [254, 97] width 24 height 6
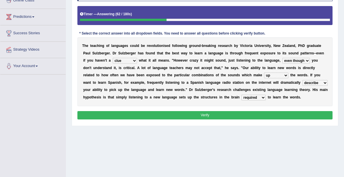
click at [185, 113] on button "Verify" at bounding box center [206, 115] width 256 height 8
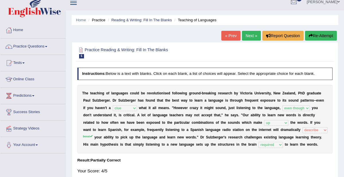
scroll to position [0, 0]
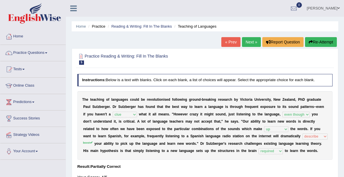
click at [246, 45] on link "Next »" at bounding box center [251, 42] width 19 height 10
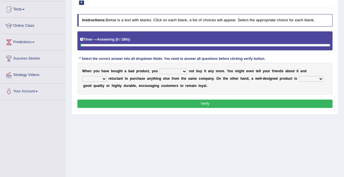
scroll to position [63, 0]
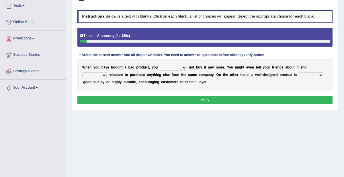
click at [175, 65] on select "would have should have should" at bounding box center [173, 68] width 27 height 6
select select "would"
click at [160, 65] on select "would have should have should" at bounding box center [173, 68] width 27 height 6
click at [107, 72] on select "is are be being" at bounding box center [94, 75] width 24 height 6
select select "being"
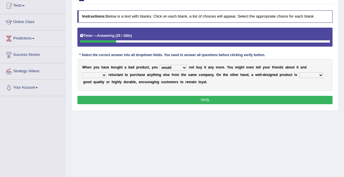
click at [107, 72] on select "is are be being" at bounding box center [94, 75] width 24 height 6
click at [299, 73] on select "both also neither either" at bounding box center [311, 75] width 24 height 6
click at [299, 72] on select "both also neither either" at bounding box center [311, 75] width 24 height 6
click at [299, 75] on select "both also neither either" at bounding box center [311, 75] width 24 height 6
click at [299, 72] on select "both also neither either" at bounding box center [311, 75] width 24 height 6
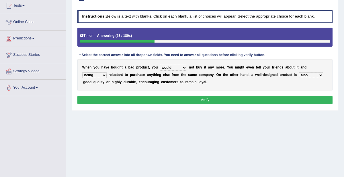
click at [299, 75] on select "both also neither either" at bounding box center [311, 75] width 24 height 6
select select "both"
click at [299, 72] on select "both also neither either" at bounding box center [311, 75] width 24 height 6
click at [299, 73] on select "both also neither either" at bounding box center [311, 75] width 24 height 6
click at [163, 98] on button "Verify" at bounding box center [206, 100] width 256 height 8
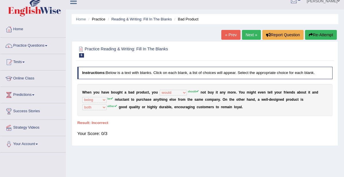
scroll to position [0, 0]
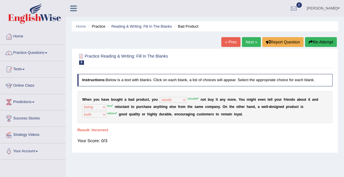
click at [319, 39] on button "Re-Attempt" at bounding box center [321, 42] width 32 height 10
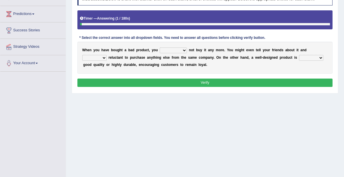
click at [176, 49] on select "would have should have should" at bounding box center [173, 50] width 27 height 6
select select "should"
click at [160, 47] on select "would have should have should" at bounding box center [173, 50] width 27 height 6
click at [107, 55] on select "is are be being" at bounding box center [94, 58] width 24 height 6
select select "be"
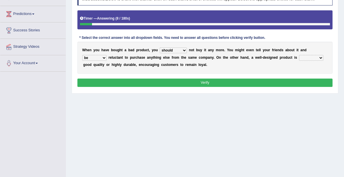
click at [107, 55] on select "is are be being" at bounding box center [94, 58] width 24 height 6
click at [299, 55] on select "both also neither either" at bounding box center [311, 58] width 24 height 6
select select "either"
click at [299, 55] on select "both also neither either" at bounding box center [311, 58] width 24 height 6
click at [278, 82] on button "Verify" at bounding box center [206, 82] width 256 height 8
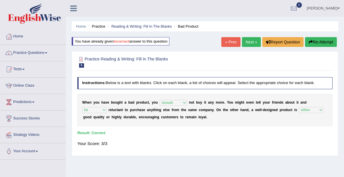
click at [252, 43] on link "Next »" at bounding box center [251, 42] width 19 height 10
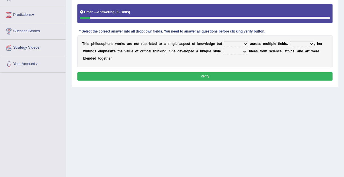
click at [235, 43] on select "constrain contain assemble extend" at bounding box center [236, 44] width 24 height 6
select select "extend"
click at [224, 41] on select "constrain contain assemble extend" at bounding box center [236, 44] width 24 height 6
click at [293, 43] on select "Rather So Moreover Likely" at bounding box center [302, 44] width 24 height 6
click at [290, 41] on select "Rather So Moreover Likely" at bounding box center [302, 44] width 24 height 6
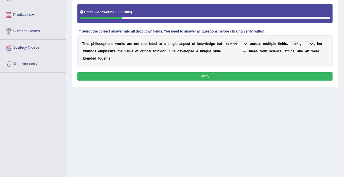
click at [290, 44] on select "Rather So Moreover Likely" at bounding box center [302, 44] width 24 height 6
select select "Moreover"
click at [290, 41] on select "Rather So Moreover Likely" at bounding box center [302, 44] width 24 height 6
click at [297, 43] on select "Rather So Moreover Likely" at bounding box center [302, 44] width 24 height 6
click at [292, 45] on select "Rather So Moreover Likely" at bounding box center [302, 44] width 24 height 6
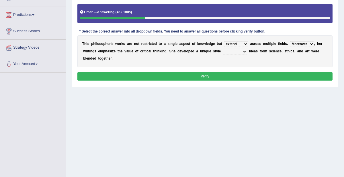
click at [223, 49] on select "in that that which in which" at bounding box center [235, 52] width 24 height 6
select select "in that"
click at [223, 49] on select "in that that which in which" at bounding box center [235, 52] width 24 height 6
click at [214, 72] on button "Verify" at bounding box center [206, 76] width 256 height 8
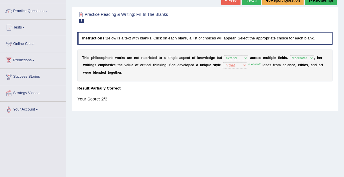
scroll to position [18, 0]
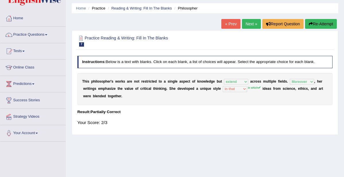
click at [257, 24] on link "Next »" at bounding box center [251, 24] width 19 height 10
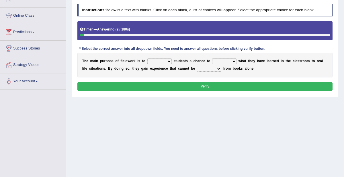
click at [152, 58] on select "resemble stow rave offer" at bounding box center [160, 61] width 24 height 6
select select "resemble"
click at [148, 58] on select "resemble stow rave offer" at bounding box center [160, 61] width 24 height 6
click at [226, 59] on select "compare align apply dismount" at bounding box center [224, 61] width 24 height 6
select select "align"
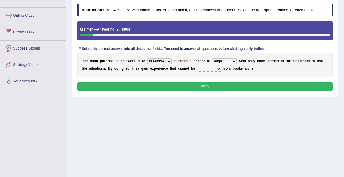
click at [212, 58] on select "compare align apply dismount" at bounding box center [224, 61] width 24 height 6
click at [214, 62] on select "compare align apply dismount" at bounding box center [224, 61] width 24 height 6
click at [199, 67] on select "originated prepared obtained touted" at bounding box center [209, 69] width 24 height 6
select select "prepared"
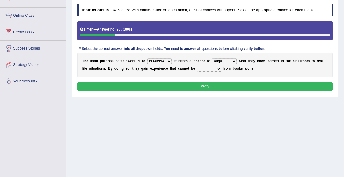
click at [197, 66] on select "originated prepared obtained touted" at bounding box center [209, 69] width 24 height 6
click at [196, 85] on button "Verify" at bounding box center [206, 86] width 256 height 8
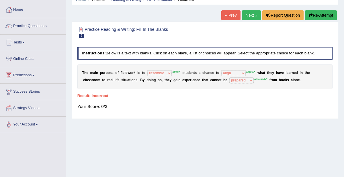
scroll to position [26, 0]
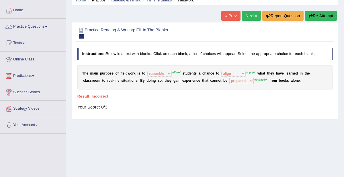
click at [317, 16] on button "Re-Attempt" at bounding box center [321, 16] width 32 height 10
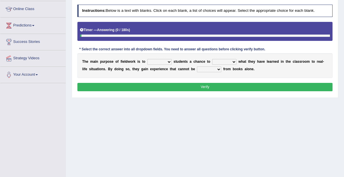
click at [165, 61] on select "resemble stow rave offer" at bounding box center [160, 62] width 24 height 6
select select "offer"
click at [148, 59] on select "resemble stow rave offer" at bounding box center [160, 62] width 24 height 6
click at [227, 62] on select "compare align apply dismount" at bounding box center [224, 62] width 24 height 6
select select "apply"
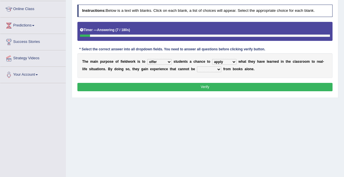
click at [212, 59] on select "compare align apply dismount" at bounding box center [224, 62] width 24 height 6
click at [197, 67] on select "originated prepared obtained touted" at bounding box center [209, 69] width 24 height 6
select select "obtained"
click at [197, 66] on select "originated prepared obtained touted" at bounding box center [209, 69] width 24 height 6
click at [195, 85] on button "Verify" at bounding box center [206, 87] width 256 height 8
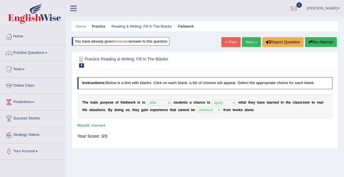
click at [255, 41] on link "Next »" at bounding box center [251, 42] width 19 height 10
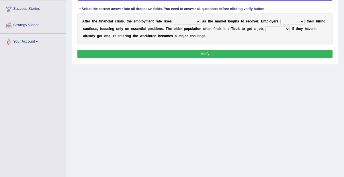
click at [187, 22] on select "normally conversely strenuously sharply" at bounding box center [187, 22] width 27 height 6
select select "sharply"
click at [174, 19] on select "normally conversely strenuously sharply" at bounding box center [187, 22] width 27 height 6
click at [281, 19] on select "keeping kept keep are kept" at bounding box center [293, 22] width 24 height 6
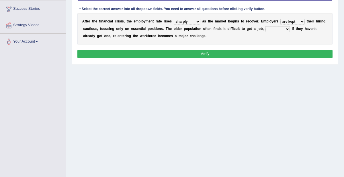
click at [288, 22] on select "keeping kept keep are kept" at bounding box center [293, 22] width 24 height 6
click at [281, 19] on select "keeping kept keep are kept" at bounding box center [293, 22] width 24 height 6
click at [282, 19] on select "keeping kept keep are kept" at bounding box center [293, 22] width 24 height 6
click at [178, 21] on select "normally conversely strenuously sharply" at bounding box center [187, 22] width 27 height 6
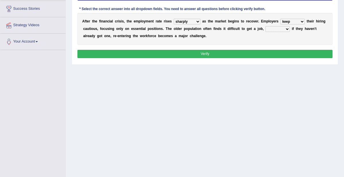
click at [281, 20] on select "keeping kept keep are kept" at bounding box center [293, 22] width 24 height 6
click at [281, 19] on select "keeping kept keep are kept" at bounding box center [293, 22] width 24 height 6
click at [285, 24] on select "keeping kept keep are kept" at bounding box center [293, 22] width 24 height 6
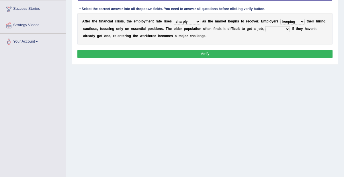
select select "are kept"
click at [281, 19] on select "keeping kept keep are kept" at bounding box center [293, 22] width 24 height 6
click at [266, 27] on select "although while then because" at bounding box center [278, 29] width 24 height 6
select select "because"
click at [266, 26] on select "although while then because" at bounding box center [278, 29] width 24 height 6
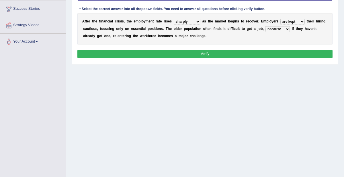
click at [247, 54] on button "Verify" at bounding box center [206, 54] width 256 height 8
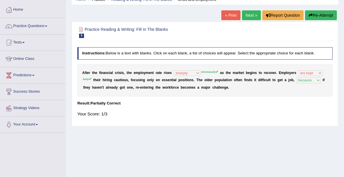
scroll to position [24, 0]
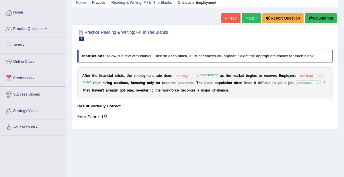
click at [320, 19] on button "Re-Attempt" at bounding box center [321, 18] width 32 height 10
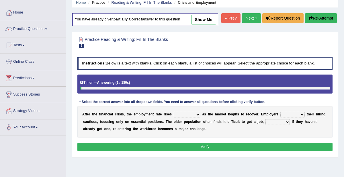
click at [179, 110] on div "A f t e r t h e f i n a n c i a l c r i s i s , t h e e m p l o y m e n t r a t…" at bounding box center [206, 122] width 256 height 32
click at [179, 114] on select "normally conversely strenuously sharply" at bounding box center [187, 114] width 27 height 6
select select "strenuously"
click at [174, 111] on select "normally conversely strenuously sharply" at bounding box center [187, 114] width 27 height 6
click at [283, 115] on select "keeping kept keep are kept" at bounding box center [293, 114] width 24 height 6
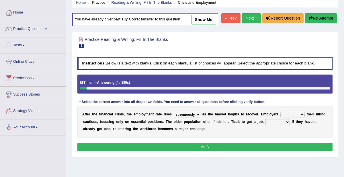
select select "keep"
click at [281, 111] on select "keeping kept keep are kept" at bounding box center [293, 114] width 24 height 6
click at [266, 122] on select "although while then because" at bounding box center [278, 122] width 24 height 6
select select "because"
click at [266, 119] on select "although while then because" at bounding box center [278, 122] width 24 height 6
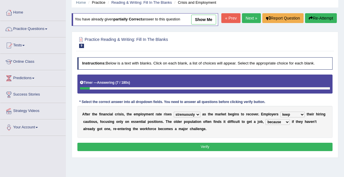
click at [242, 146] on button "Verify" at bounding box center [206, 146] width 256 height 8
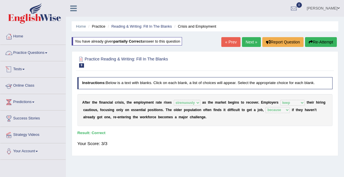
click at [40, 54] on link "Practice Questions" at bounding box center [32, 52] width 65 height 14
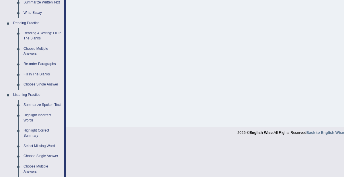
scroll to position [165, 0]
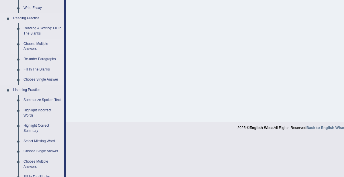
click at [33, 44] on link "Choose Multiple Answers" at bounding box center [42, 46] width 43 height 15
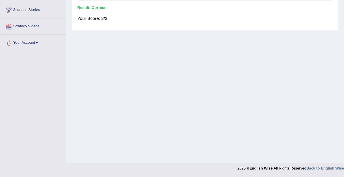
scroll to position [71, 0]
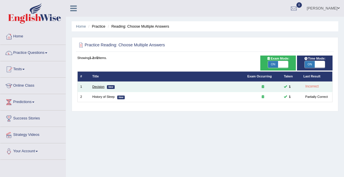
click at [93, 86] on link "Decision" at bounding box center [98, 86] width 12 height 3
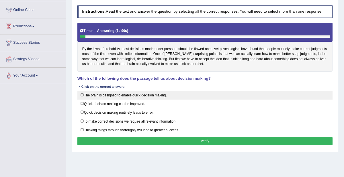
click at [102, 94] on label "The brain is designed to enable quick decision making." at bounding box center [206, 94] width 256 height 9
checkbox input "true"
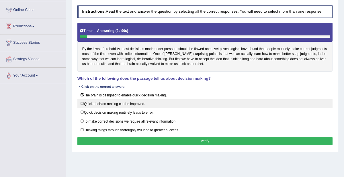
click at [108, 101] on label "Quick decision making can be improved." at bounding box center [206, 103] width 256 height 9
checkbox input "true"
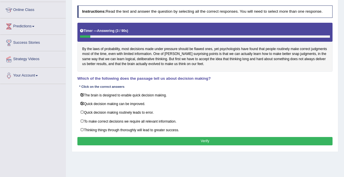
click at [225, 139] on button "Verify" at bounding box center [206, 141] width 256 height 8
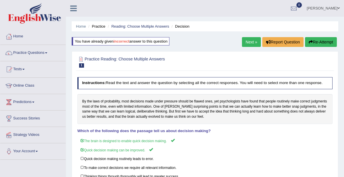
click at [250, 43] on link "Next »" at bounding box center [251, 42] width 19 height 10
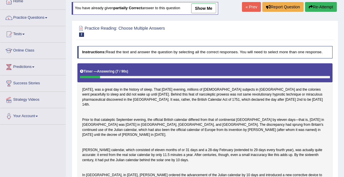
scroll to position [16, 0]
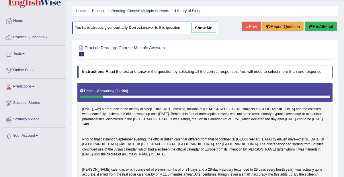
click at [199, 28] on link "show me" at bounding box center [203, 28] width 25 height 10
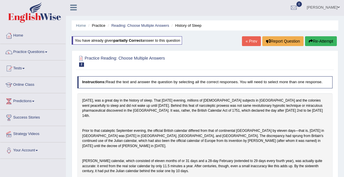
scroll to position [0, 0]
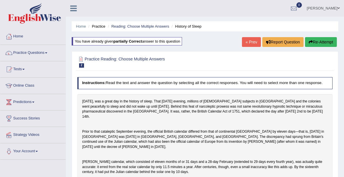
click at [322, 42] on button "Re-Attempt" at bounding box center [321, 42] width 32 height 10
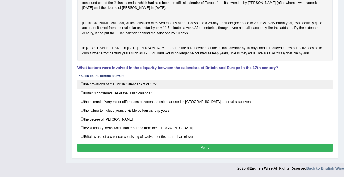
click at [134, 86] on label "the provisions of the British Calendar Act of 1751" at bounding box center [206, 84] width 256 height 9
checkbox input "true"
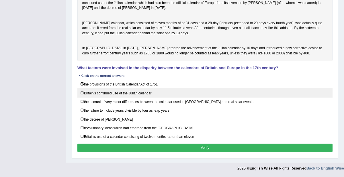
click at [137, 97] on label "Britain's continued use of the Julian calendar" at bounding box center [206, 92] width 256 height 9
checkbox input "true"
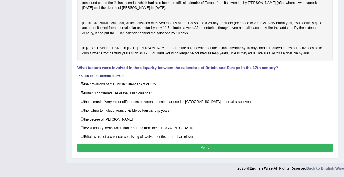
click at [228, 148] on button "Verify" at bounding box center [206, 147] width 256 height 8
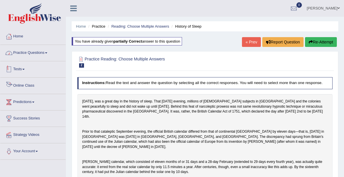
click at [43, 52] on link "Practice Questions" at bounding box center [32, 52] width 65 height 14
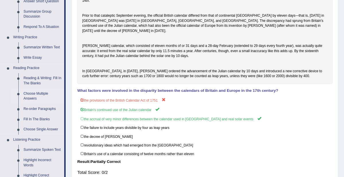
scroll to position [125, 0]
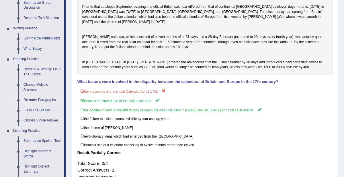
click at [39, 100] on link "Re-order Paragraphs" at bounding box center [42, 100] width 43 height 10
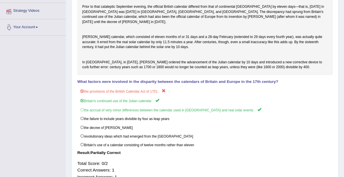
scroll to position [128, 0]
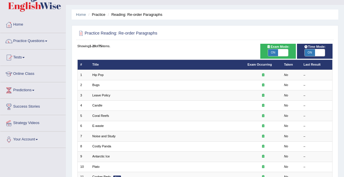
scroll to position [17, 0]
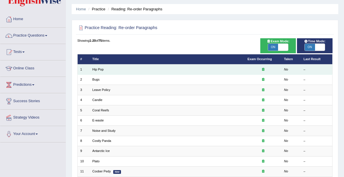
click at [104, 69] on td "Hip Pop" at bounding box center [167, 69] width 155 height 10
click at [105, 68] on td "Hip Pop" at bounding box center [167, 69] width 155 height 10
click at [97, 68] on link "Hip Pop" at bounding box center [97, 68] width 11 height 3
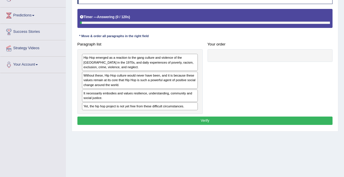
scroll to position [90, 0]
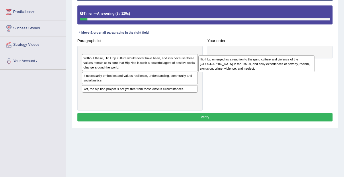
drag, startPoint x: 104, startPoint y: 63, endPoint x: 242, endPoint y: 71, distance: 138.3
click at [242, 71] on div "Hip Hop emerged as a reaction to the gang culture and violence of the [GEOGRAPH…" at bounding box center [257, 63] width 116 height 17
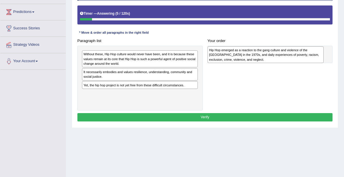
drag, startPoint x: 122, startPoint y: 58, endPoint x: 271, endPoint y: 55, distance: 149.6
click at [271, 56] on div "Hip Hop emerged as a reaction to the gang culture and violence of the [GEOGRAPH…" at bounding box center [266, 54] width 116 height 17
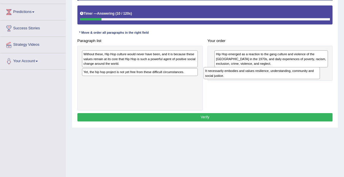
drag, startPoint x: 113, startPoint y: 69, endPoint x: 258, endPoint y: 74, distance: 144.7
click at [258, 74] on div "It necessarily embodies and values resilience, understanding, community and soc…" at bounding box center [262, 73] width 116 height 12
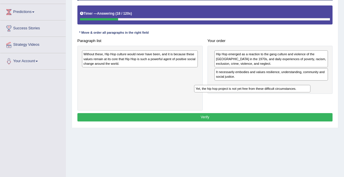
drag, startPoint x: 127, startPoint y: 71, endPoint x: 287, endPoint y: 95, distance: 161.7
click at [287, 96] on div "Paragraph list Without these, Hip Hop culture would never have been, and it is …" at bounding box center [205, 73] width 261 height 74
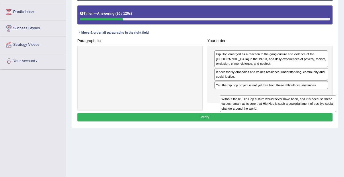
drag, startPoint x: 122, startPoint y: 50, endPoint x: 286, endPoint y: 105, distance: 172.9
click at [286, 105] on div "Without these, Hip Hop culture would never have been, and it is because these v…" at bounding box center [278, 103] width 116 height 17
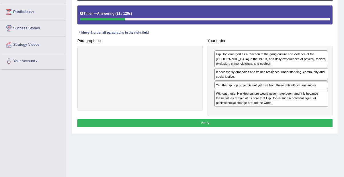
click at [263, 119] on button "Verify" at bounding box center [206, 123] width 256 height 8
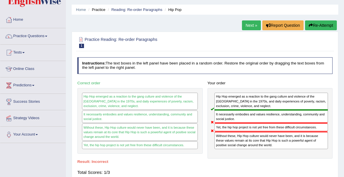
scroll to position [12, 0]
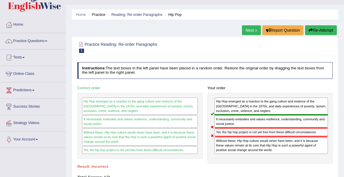
click at [256, 32] on link "Next »" at bounding box center [251, 30] width 19 height 10
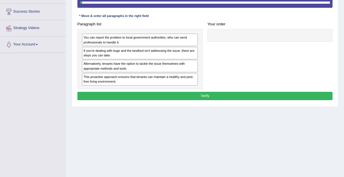
scroll to position [103, 0]
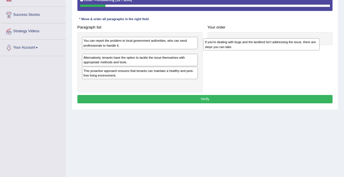
drag, startPoint x: 121, startPoint y: 57, endPoint x: 266, endPoint y: 48, distance: 145.2
click at [266, 48] on div "If you're dealing with bugs and the landlord isn't addressing the issue, there …" at bounding box center [262, 44] width 116 height 12
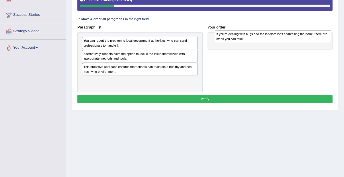
drag, startPoint x: 114, startPoint y: 58, endPoint x: 272, endPoint y: 40, distance: 158.9
click at [272, 40] on div "If you're dealing with bugs and the landlord isn't addressing the issue, there …" at bounding box center [273, 36] width 116 height 12
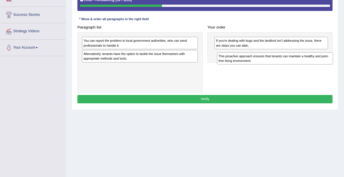
drag, startPoint x: 109, startPoint y: 70, endPoint x: 269, endPoint y: 65, distance: 160.5
click at [269, 65] on div "Paragraph list You can report the problem to local government authorities, who …" at bounding box center [205, 57] width 261 height 69
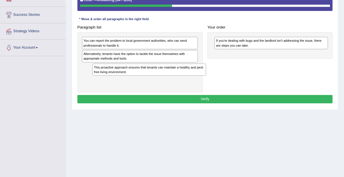
drag, startPoint x: 271, startPoint y: 57, endPoint x: 127, endPoint y: 80, distance: 145.5
click at [127, 80] on div "Paragraph list You can report the problem to local government authorities, who …" at bounding box center [205, 57] width 261 height 69
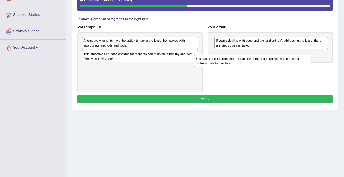
drag, startPoint x: 118, startPoint y: 42, endPoint x: 255, endPoint y: 61, distance: 138.2
click at [255, 61] on div "You can report the problem to local government authorities, who can send profes…" at bounding box center [252, 61] width 116 height 12
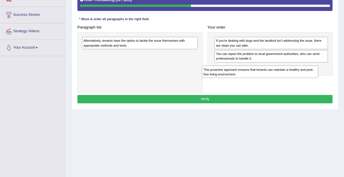
drag, startPoint x: 127, startPoint y: 57, endPoint x: 293, endPoint y: 73, distance: 167.5
click at [293, 73] on div "Paragraph list Alternatively, tenants have the option to tackle the issue thems…" at bounding box center [205, 57] width 261 height 69
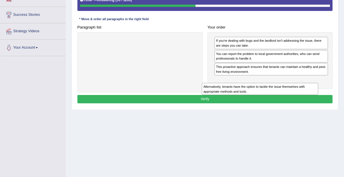
drag, startPoint x: 111, startPoint y: 40, endPoint x: 265, endPoint y: 92, distance: 162.3
click at [265, 92] on div "Instructions: The text boxes in the left panel have been placed in a random ord…" at bounding box center [205, 37] width 258 height 139
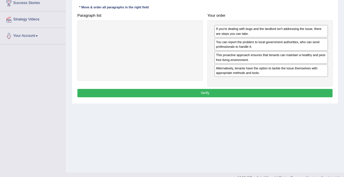
scroll to position [121, 0]
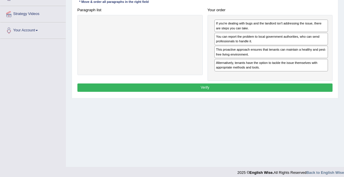
click at [271, 66] on div "Alternatively, tenants have the option to tackle the issue themselves with appr…" at bounding box center [272, 65] width 114 height 12
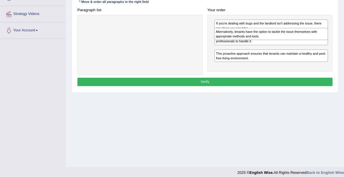
drag, startPoint x: 271, startPoint y: 66, endPoint x: 272, endPoint y: 40, distance: 26.4
click at [272, 40] on div "If you're dealing with bugs and the landlord isn't addressing the issue, there …" at bounding box center [270, 43] width 125 height 57
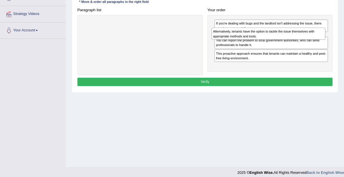
drag, startPoint x: 264, startPoint y: 50, endPoint x: 262, endPoint y: 36, distance: 13.9
click at [262, 36] on div "Alternatively, tenants have the option to tackle the issue themselves with appr…" at bounding box center [269, 34] width 114 height 12
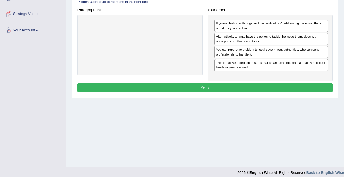
click at [235, 83] on button "Verify" at bounding box center [206, 87] width 256 height 8
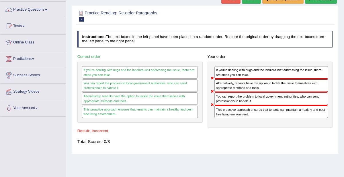
scroll to position [14, 0]
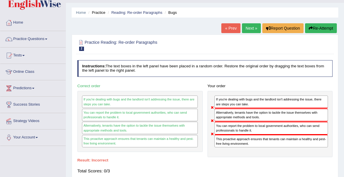
click at [321, 26] on button "Re-Attempt" at bounding box center [321, 28] width 32 height 10
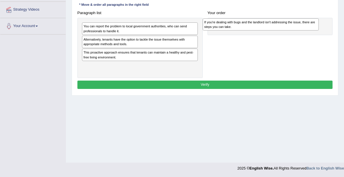
drag, startPoint x: 114, startPoint y: 40, endPoint x: 258, endPoint y: 25, distance: 144.3
click at [258, 25] on div "If you're dealing with bugs and the landlord isn't addressing the issue, there …" at bounding box center [261, 24] width 116 height 12
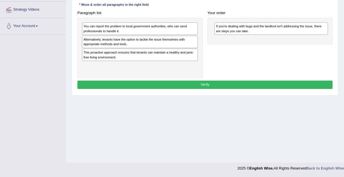
click at [102, 39] on div "Alternatively, tenants have the option to tackle the issue themselves with appr…" at bounding box center [140, 42] width 116 height 12
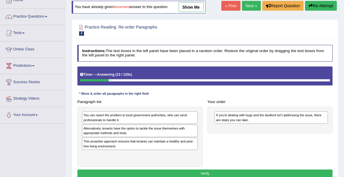
scroll to position [36, 0]
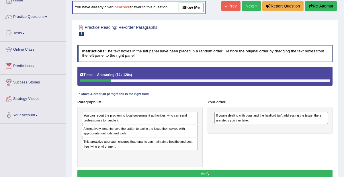
click at [189, 10] on link "show me" at bounding box center [191, 8] width 25 height 10
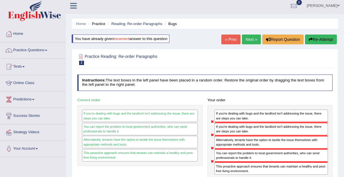
scroll to position [0, 0]
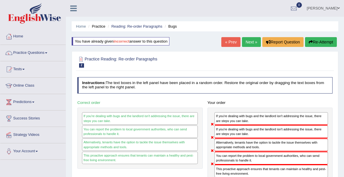
click at [326, 43] on button "Re-Attempt" at bounding box center [321, 42] width 32 height 10
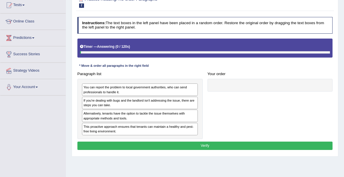
scroll to position [66, 0]
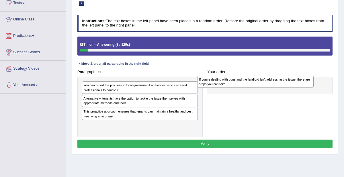
drag, startPoint x: 111, startPoint y: 101, endPoint x: 249, endPoint y: 84, distance: 138.6
click at [249, 84] on div "If you're dealing with bugs and the landlord isn't addressing the issue, there …" at bounding box center [256, 81] width 116 height 12
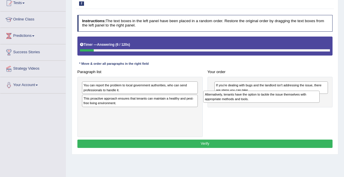
drag, startPoint x: 117, startPoint y: 101, endPoint x: 266, endPoint y: 100, distance: 149.5
click at [266, 100] on div "Alternatively, tenants have the option to tackle the issue themselves with appr…" at bounding box center [262, 96] width 116 height 12
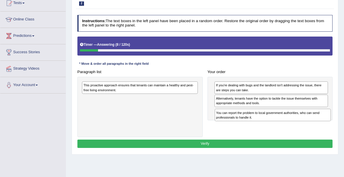
drag, startPoint x: 130, startPoint y: 88, endPoint x: 288, endPoint y: 123, distance: 161.4
click at [288, 123] on div "Paragraph list You can report the problem to local government authorities, who …" at bounding box center [205, 101] width 261 height 69
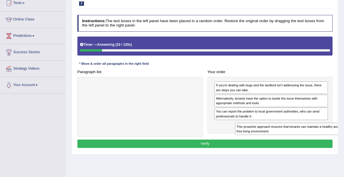
drag, startPoint x: 123, startPoint y: 85, endPoint x: 304, endPoint y: 136, distance: 188.7
click at [304, 136] on div "Instructions: The text boxes in the left panel have been placed in a random ord…" at bounding box center [205, 82] width 258 height 139
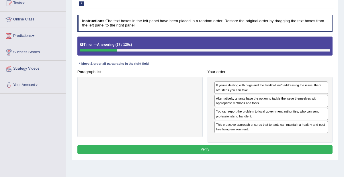
click at [226, 147] on button "Verify" at bounding box center [206, 149] width 256 height 8
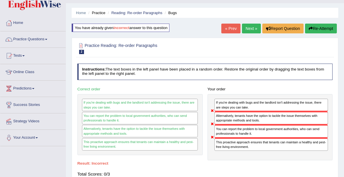
scroll to position [0, 0]
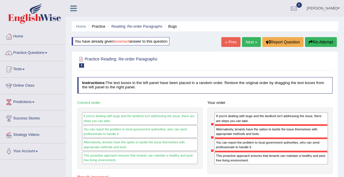
click at [323, 42] on button "Re-Attempt" at bounding box center [321, 42] width 32 height 10
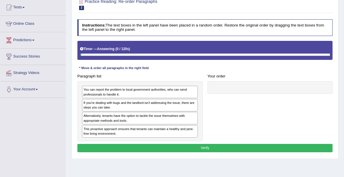
scroll to position [99, 0]
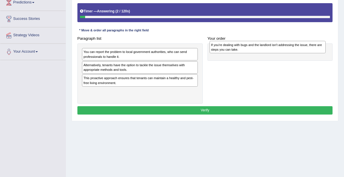
drag, startPoint x: 113, startPoint y: 68, endPoint x: 264, endPoint y: 48, distance: 152.0
click at [264, 48] on div "If you're dealing with bugs and the landlord isn't addressing the issue, there …" at bounding box center [268, 47] width 116 height 12
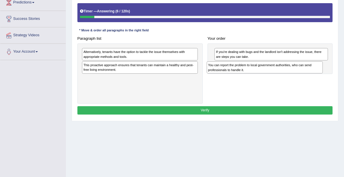
drag, startPoint x: 132, startPoint y: 55, endPoint x: 283, endPoint y: 72, distance: 151.4
click at [283, 72] on div "Paragraph list You can report the problem to local government authorities, who …" at bounding box center [205, 68] width 261 height 69
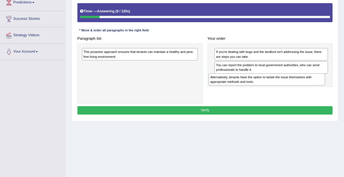
drag, startPoint x: 148, startPoint y: 58, endPoint x: 309, endPoint y: 90, distance: 164.3
click at [309, 90] on div "Paragraph list Alternatively, tenants have the option to tackle the issue thems…" at bounding box center [205, 68] width 261 height 69
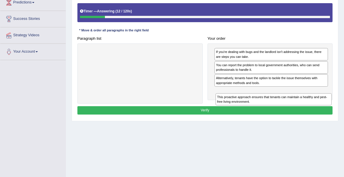
drag, startPoint x: 127, startPoint y: 50, endPoint x: 288, endPoint y: 101, distance: 168.4
click at [288, 102] on div "Paragraph list This proactive approach ensures that tenants can maintain a heal…" at bounding box center [205, 68] width 261 height 69
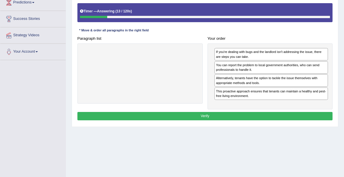
click at [263, 114] on button "Verify" at bounding box center [206, 116] width 256 height 8
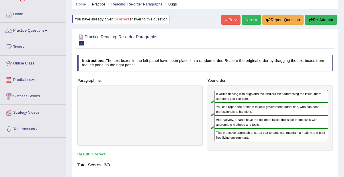
scroll to position [0, 0]
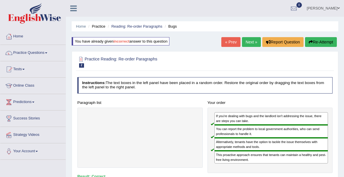
click at [251, 42] on link "Next »" at bounding box center [251, 42] width 19 height 10
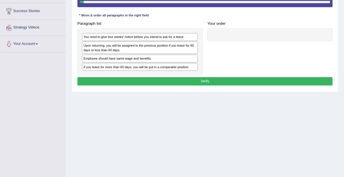
scroll to position [100, 0]
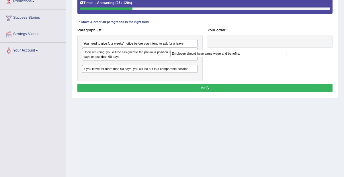
drag, startPoint x: 109, startPoint y: 65, endPoint x: 239, endPoint y: 52, distance: 130.4
click at [237, 53] on div "Paragraph list You need to give four weeks' notice before you intend to ask for…" at bounding box center [205, 53] width 261 height 55
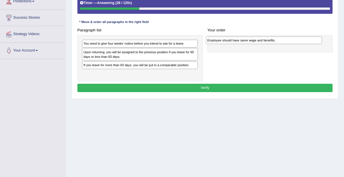
drag, startPoint x: 138, startPoint y: 65, endPoint x: 286, endPoint y: 43, distance: 148.9
click at [286, 43] on div "Employee should have same wage and benefits." at bounding box center [264, 39] width 116 height 7
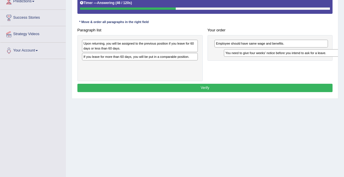
drag, startPoint x: 121, startPoint y: 45, endPoint x: 289, endPoint y: 59, distance: 169.0
click at [289, 59] on div "Paragraph list You need to give four weeks' notice before you intend to ask for…" at bounding box center [205, 53] width 261 height 55
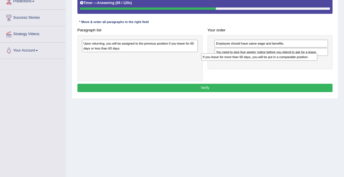
drag, startPoint x: 102, startPoint y: 58, endPoint x: 250, endPoint y: 63, distance: 147.4
click at [250, 63] on div "Paragraph list Upon returning, you will be assigned to the previous position if…" at bounding box center [205, 53] width 261 height 55
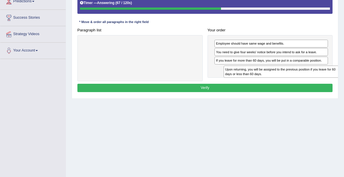
drag, startPoint x: 170, startPoint y: 48, endPoint x: 341, endPoint y: 80, distance: 174.2
click at [341, 80] on div "Home Practice Reading: Re-order Paragraphs Leave Policy « Prev Next » Report Qu…" at bounding box center [205, 43] width 278 height 287
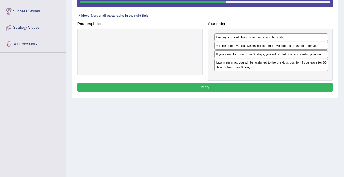
scroll to position [109, 0]
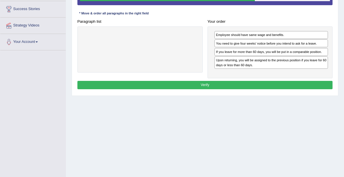
click at [250, 83] on button "Verify" at bounding box center [206, 85] width 256 height 8
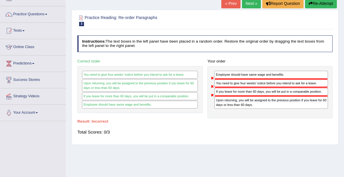
scroll to position [16, 0]
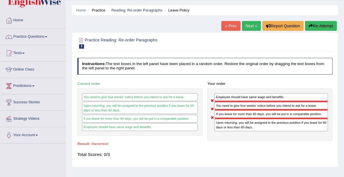
click at [318, 24] on button "Re-Attempt" at bounding box center [321, 26] width 32 height 10
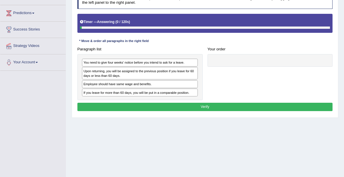
scroll to position [90, 0]
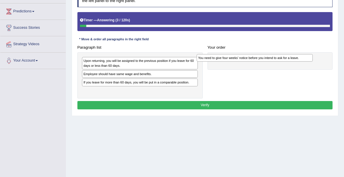
drag, startPoint x: 145, startPoint y: 61, endPoint x: 284, endPoint y: 60, distance: 139.2
click at [284, 60] on div "You need to give four weeks' notice before you intend to ask for a leave." at bounding box center [255, 57] width 116 height 7
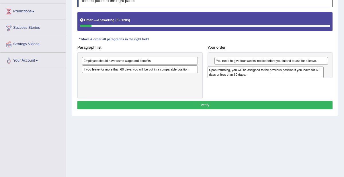
drag, startPoint x: 129, startPoint y: 61, endPoint x: 292, endPoint y: 74, distance: 163.8
click at [292, 74] on div "Upon returning, you will be assigned to the previous position if you leave for …" at bounding box center [266, 72] width 116 height 12
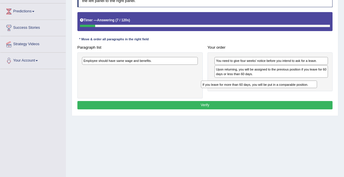
drag, startPoint x: 136, startPoint y: 68, endPoint x: 285, endPoint y: 85, distance: 150.2
click at [285, 85] on div "Paragraph list Employee should have same wage and benefits. If you leave for mo…" at bounding box center [205, 70] width 261 height 55
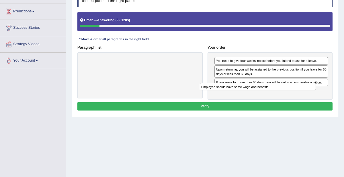
drag, startPoint x: 144, startPoint y: 63, endPoint x: 303, endPoint y: 94, distance: 162.7
click at [303, 94] on div "Paragraph list Employee should have same wage and benefits. Correct order You n…" at bounding box center [205, 71] width 261 height 56
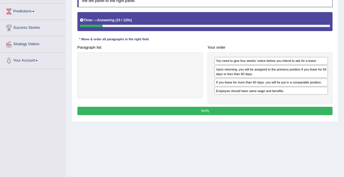
click at [237, 108] on button "Verify" at bounding box center [206, 110] width 256 height 8
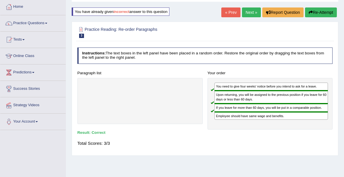
scroll to position [0, 0]
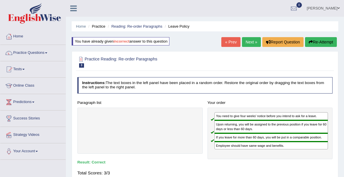
click at [254, 41] on link "Next »" at bounding box center [251, 42] width 19 height 10
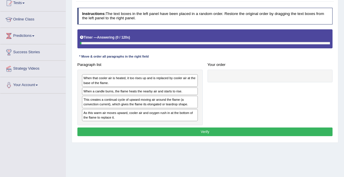
scroll to position [71, 0]
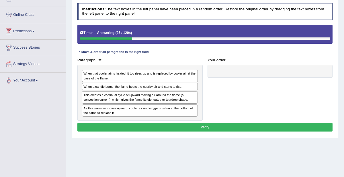
click at [235, 88] on div "Paragraph list When that cooler air is heated, it too rises up and is replaced …" at bounding box center [205, 88] width 261 height 65
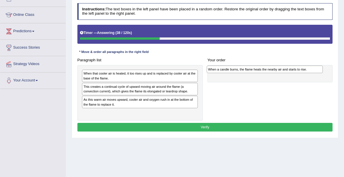
drag, startPoint x: 116, startPoint y: 88, endPoint x: 264, endPoint y: 72, distance: 148.9
click at [264, 72] on div "Paragraph list When that cooler air is heated, it too rises up and is replaced …" at bounding box center [205, 88] width 261 height 65
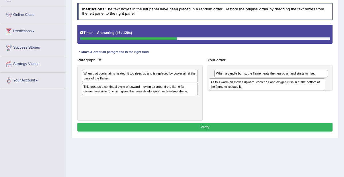
drag, startPoint x: 131, startPoint y: 100, endPoint x: 290, endPoint y: 87, distance: 160.4
click at [290, 87] on div "As this warm air moves upward, cooler air and oxygen rush in at the bottom of t…" at bounding box center [267, 84] width 116 height 12
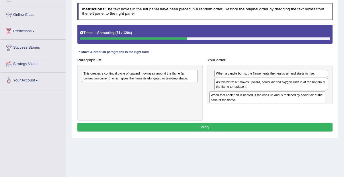
drag, startPoint x: 135, startPoint y: 78, endPoint x: 298, endPoint y: 103, distance: 164.7
click at [298, 105] on div "Paragraph list When that cooler air is heated, it too rises up and is replaced …" at bounding box center [205, 88] width 261 height 65
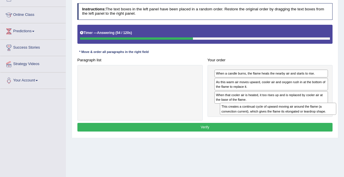
drag, startPoint x: 136, startPoint y: 78, endPoint x: 300, endPoint y: 120, distance: 169.0
click at [300, 120] on div "Instructions: The text boxes in the left panel have been placed in a random ord…" at bounding box center [205, 68] width 258 height 134
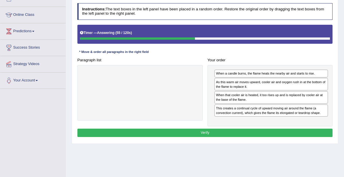
click at [224, 132] on button "Verify" at bounding box center [206, 132] width 256 height 8
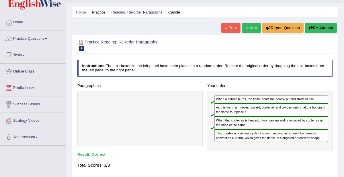
scroll to position [0, 0]
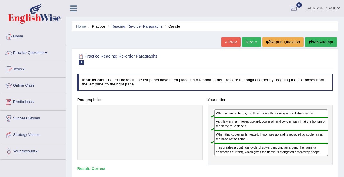
click at [250, 43] on link "Next »" at bounding box center [251, 42] width 19 height 10
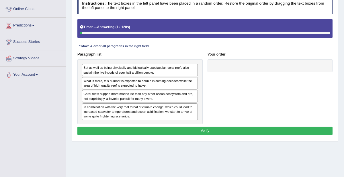
scroll to position [76, 0]
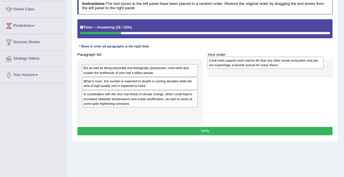
drag, startPoint x: 110, startPoint y: 98, endPoint x: 259, endPoint y: 65, distance: 152.7
click at [259, 65] on div "Coral reefs support more marine life than any other ocean ecosystem and are, no…" at bounding box center [266, 63] width 116 height 12
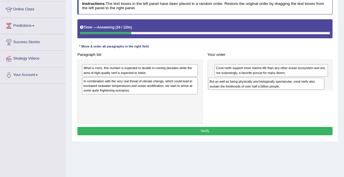
drag, startPoint x: 108, startPoint y: 71, endPoint x: 261, endPoint y: 88, distance: 154.3
click at [261, 88] on div "Paragraph list But as well as being physically and biologically spectacular, co…" at bounding box center [205, 87] width 261 height 74
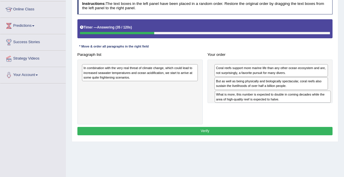
drag, startPoint x: 113, startPoint y: 72, endPoint x: 271, endPoint y: 102, distance: 161.3
click at [272, 103] on div "Paragraph list What is more, this number is expected to double in coming decade…" at bounding box center [205, 87] width 261 height 74
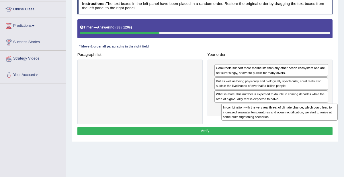
drag, startPoint x: 143, startPoint y: 71, endPoint x: 306, endPoint y: 117, distance: 169.0
click at [307, 117] on div "In combination with the very real threat of climate change, which could lead to…" at bounding box center [280, 111] width 116 height 17
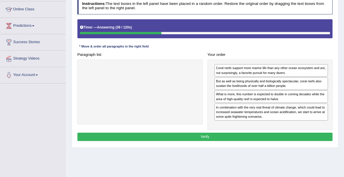
click at [253, 138] on button "Verify" at bounding box center [206, 136] width 256 height 8
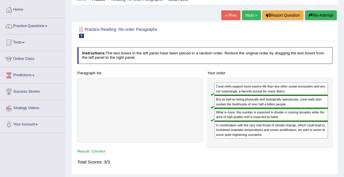
scroll to position [0, 0]
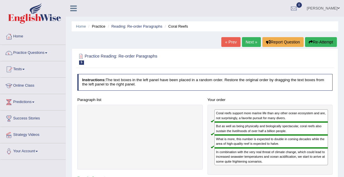
click at [256, 43] on link "Next »" at bounding box center [251, 42] width 19 height 10
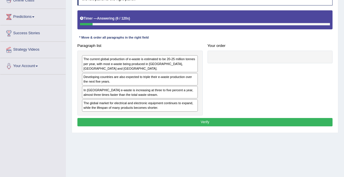
scroll to position [80, 0]
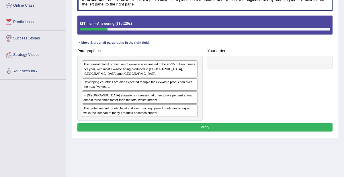
drag, startPoint x: 2, startPoint y: 141, endPoint x: 4, endPoint y: 153, distance: 12.8
click at [5, 145] on div "Toggle navigation Home Practice Questions Speaking Practice Read Aloud Repeat S…" at bounding box center [172, 69] width 344 height 299
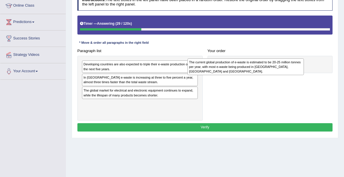
drag, startPoint x: 129, startPoint y: 67, endPoint x: 258, endPoint y: 66, distance: 129.2
click at [258, 66] on div "The current global production of e-waste is estimated to be 20-25 million tonne…" at bounding box center [246, 66] width 116 height 17
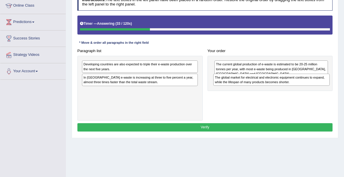
drag, startPoint x: 135, startPoint y: 92, endPoint x: 291, endPoint y: 84, distance: 156.3
click at [291, 84] on div "The global market for electrical and electronic equipment continues to expand, …" at bounding box center [272, 79] width 116 height 12
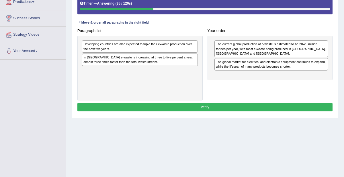
scroll to position [104, 0]
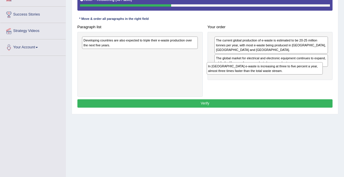
drag, startPoint x: 123, startPoint y: 55, endPoint x: 271, endPoint y: 75, distance: 149.4
click at [271, 75] on div "Paragraph list Developing countries are also expected to triple their e-waste p…" at bounding box center [205, 60] width 261 height 74
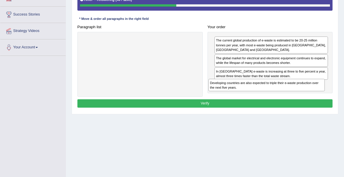
drag, startPoint x: 135, startPoint y: 41, endPoint x: 288, endPoint y: 93, distance: 162.0
click at [288, 93] on div "Paragraph list Developing countries are also expected to triple their e-waste p…" at bounding box center [205, 60] width 261 height 74
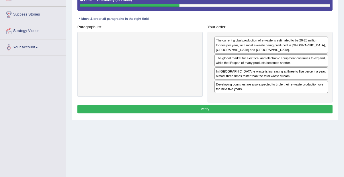
click at [242, 106] on button "Verify" at bounding box center [206, 109] width 256 height 8
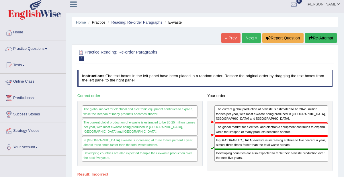
scroll to position [0, 0]
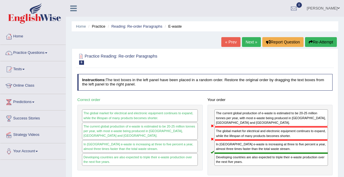
click at [309, 42] on icon "button" at bounding box center [311, 42] width 4 height 4
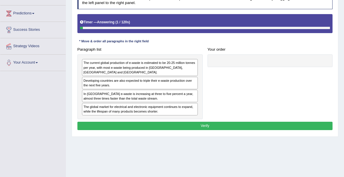
scroll to position [86, 0]
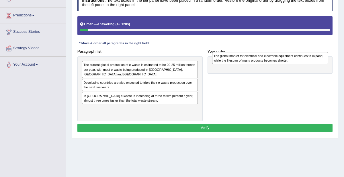
drag, startPoint x: 123, startPoint y: 111, endPoint x: 277, endPoint y: 59, distance: 163.0
click at [277, 59] on div "The global market for electrical and electronic equipment continues to expand, …" at bounding box center [270, 58] width 116 height 12
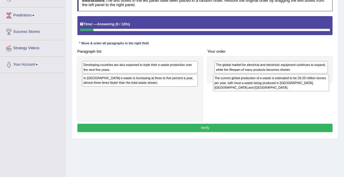
drag, startPoint x: 115, startPoint y: 66, endPoint x: 271, endPoint y: 83, distance: 157.1
click at [271, 83] on div "The current global production of e-waste is estimated to be 20-25 million tonne…" at bounding box center [271, 82] width 116 height 17
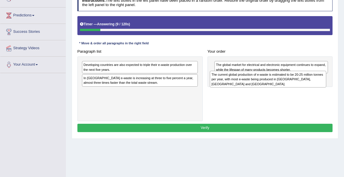
drag, startPoint x: 105, startPoint y: 96, endPoint x: 257, endPoint y: 84, distance: 152.6
click at [257, 84] on div "The current global production of e-waste is estimated to be 20-25 million tonne…" at bounding box center [268, 79] width 116 height 17
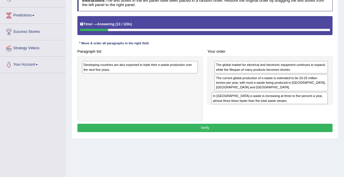
drag, startPoint x: 98, startPoint y: 79, endPoint x: 253, endPoint y: 104, distance: 156.7
click at [253, 104] on div "Paragraph list Developing countries are also expected to triple their e-waste p…" at bounding box center [205, 84] width 261 height 74
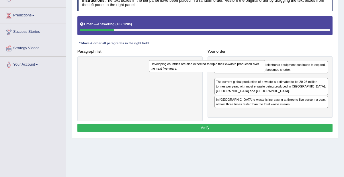
drag, startPoint x: 147, startPoint y: 69, endPoint x: 227, endPoint y: 71, distance: 80.4
click at [227, 71] on div "Developing countries are also expected to triple their e-waste production over …" at bounding box center [207, 66] width 116 height 12
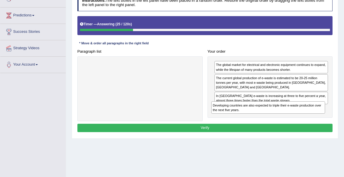
drag, startPoint x: 241, startPoint y: 81, endPoint x: 239, endPoint y: 118, distance: 36.8
click at [239, 118] on div "Paragraph list Correct order The global market for electrical and electronic eq…" at bounding box center [205, 84] width 261 height 74
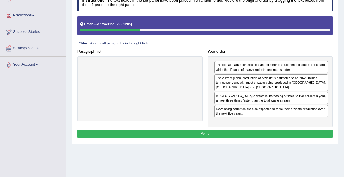
click at [247, 129] on button "Verify" at bounding box center [206, 133] width 256 height 8
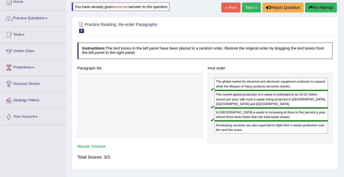
scroll to position [0, 0]
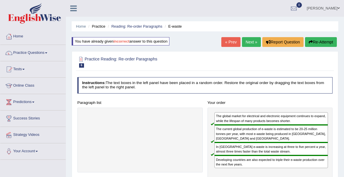
click at [256, 45] on link "Next »" at bounding box center [251, 42] width 19 height 10
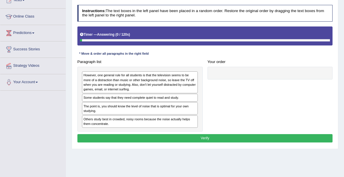
scroll to position [88, 0]
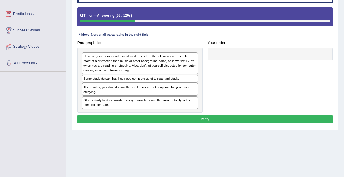
drag, startPoint x: 98, startPoint y: 81, endPoint x: 132, endPoint y: 75, distance: 34.7
click at [132, 75] on div "However, one general rule for all students is that the television seems to be m…" at bounding box center [140, 80] width 125 height 65
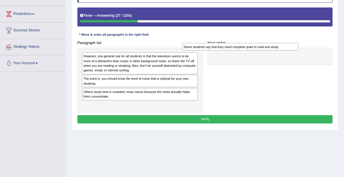
drag, startPoint x: 129, startPoint y: 75, endPoint x: 254, endPoint y: 43, distance: 128.9
click at [253, 43] on div "Some students say that they need complete quiet to read and study." at bounding box center [241, 46] width 116 height 7
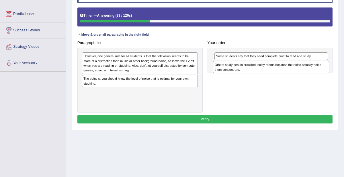
drag, startPoint x: 102, startPoint y: 91, endPoint x: 258, endPoint y: 68, distance: 157.5
click at [258, 68] on div "Others study best in crowded, noisy rooms because the noise actually helps them…" at bounding box center [271, 67] width 116 height 12
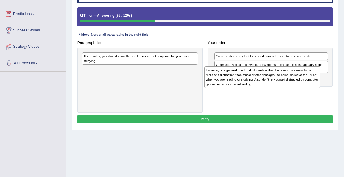
drag, startPoint x: 137, startPoint y: 57, endPoint x: 282, endPoint y: 75, distance: 146.1
click at [282, 75] on div "However, one general rule for all students is that the television seems to be m…" at bounding box center [263, 77] width 116 height 22
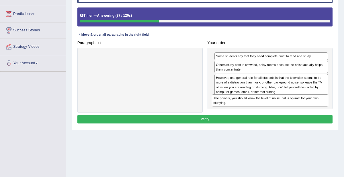
drag, startPoint x: 144, startPoint y: 60, endPoint x: 295, endPoint y: 109, distance: 159.2
click at [295, 109] on div "Paragraph list The point is, you should know the level of noise that is optimal…" at bounding box center [205, 75] width 261 height 74
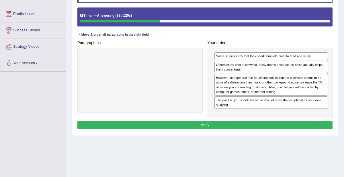
click at [285, 117] on div "Instructions: The text boxes in the left panel have been placed in a random ord…" at bounding box center [205, 58] width 258 height 149
click at [285, 121] on button "Verify" at bounding box center [206, 125] width 256 height 8
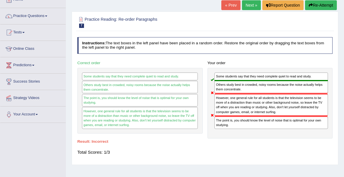
scroll to position [0, 0]
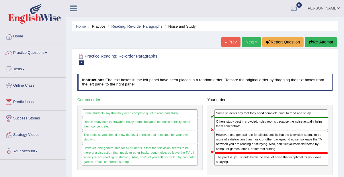
click at [319, 38] on button "Re-Attempt" at bounding box center [321, 42] width 32 height 10
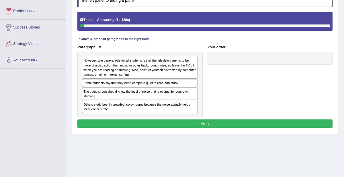
scroll to position [92, 0]
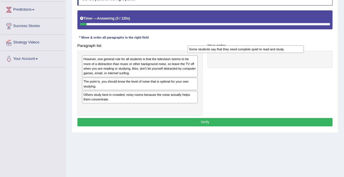
drag, startPoint x: 128, startPoint y: 83, endPoint x: 251, endPoint y: 51, distance: 127.2
click at [251, 51] on div "Some students say that they need complete quiet to read and study." at bounding box center [246, 48] width 116 height 7
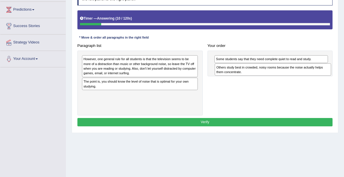
drag, startPoint x: 96, startPoint y: 99, endPoint x: 250, endPoint y: 73, distance: 155.9
click at [251, 75] on div "Paragraph list However, one general rule for all students is that the televisio…" at bounding box center [205, 78] width 261 height 74
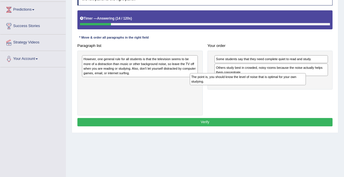
drag, startPoint x: 144, startPoint y: 81, endPoint x: 280, endPoint y: 78, distance: 136.1
click at [280, 78] on div "The point is, you should know the level of noise that is optimal for your own s…" at bounding box center [248, 79] width 116 height 12
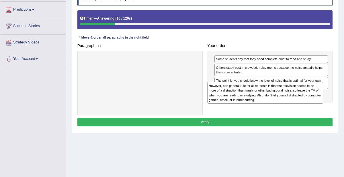
drag, startPoint x: 147, startPoint y: 70, endPoint x: 299, endPoint y: 102, distance: 155.7
click at [299, 102] on div "Paragraph list However, one general rule for all students is that the televisio…" at bounding box center [205, 78] width 261 height 74
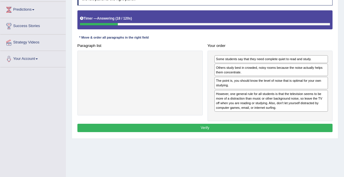
click at [268, 126] on button "Verify" at bounding box center [206, 127] width 256 height 8
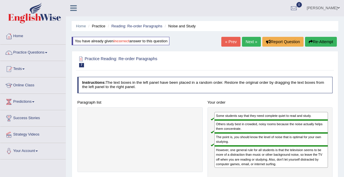
scroll to position [0, 0]
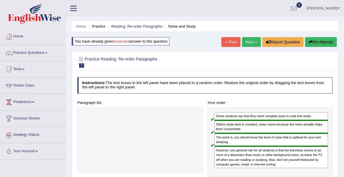
click at [251, 43] on link "Next »" at bounding box center [251, 42] width 19 height 10
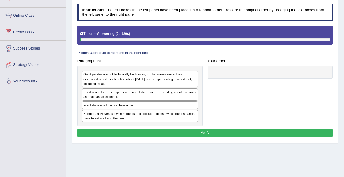
scroll to position [70, 0]
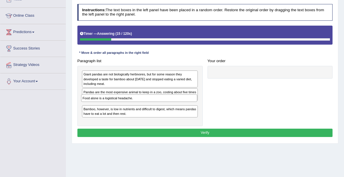
click at [112, 107] on div "Giant pandas are not biologically herbivores, but for some reason they develope…" at bounding box center [140, 96] width 125 height 60
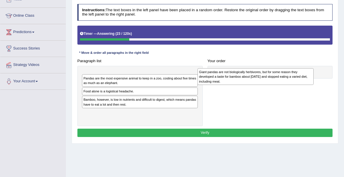
drag, startPoint x: 105, startPoint y: 82, endPoint x: 245, endPoint y: 82, distance: 140.1
click at [245, 82] on div "Giant pandas are not biologically herbivores, but for some reason they develope…" at bounding box center [256, 76] width 116 height 17
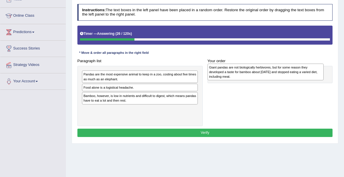
drag, startPoint x: 99, startPoint y: 71, endPoint x: 248, endPoint y: 64, distance: 149.1
click at [248, 64] on div "Giant pandas are not biologically herbivores, but for some reason they develope…" at bounding box center [266, 71] width 116 height 17
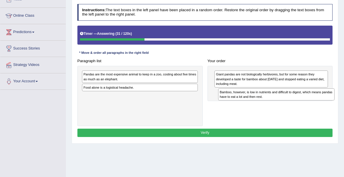
drag, startPoint x: 110, startPoint y: 97, endPoint x: 272, endPoint y: 99, distance: 161.9
click at [272, 99] on div "Paragraph list Pandas are the most expensive animal to keep in a zoo, costing a…" at bounding box center [205, 91] width 261 height 69
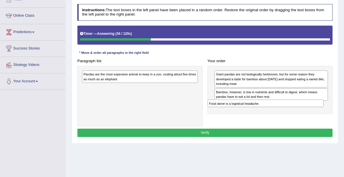
drag, startPoint x: 144, startPoint y: 88, endPoint x: 288, endPoint y: 107, distance: 144.8
click at [287, 108] on div "Paragraph list Pandas are the most expensive animal to keep in a zoo, costing a…" at bounding box center [205, 91] width 261 height 69
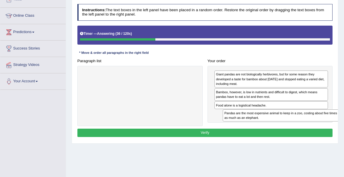
drag, startPoint x: 115, startPoint y: 75, endPoint x: 282, endPoint y: 120, distance: 173.2
click at [284, 121] on div "Paragraph list Pandas are the most expensive animal to keep in a zoo, costing a…" at bounding box center [205, 91] width 261 height 69
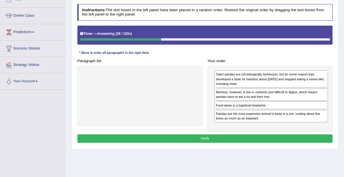
click at [232, 135] on button "Verify" at bounding box center [206, 138] width 256 height 8
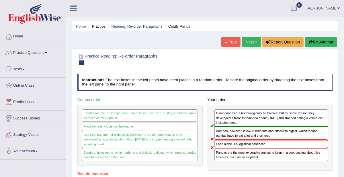
scroll to position [0, 0]
click at [328, 45] on button "Re-Attempt" at bounding box center [321, 42] width 32 height 10
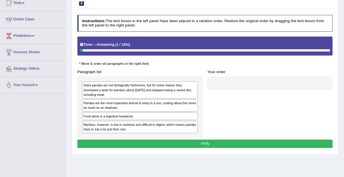
scroll to position [63, 0]
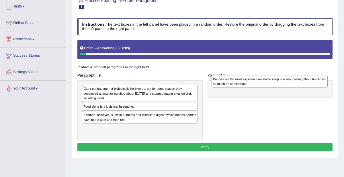
drag, startPoint x: 128, startPoint y: 108, endPoint x: 282, endPoint y: 82, distance: 156.1
click at [282, 82] on div "Pandas are the most expensive animal to keep in a zoo, costing about five times…" at bounding box center [270, 81] width 116 height 12
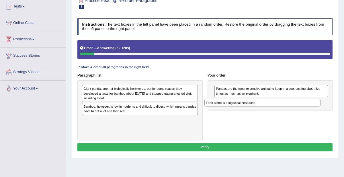
drag, startPoint x: 131, startPoint y: 105, endPoint x: 286, endPoint y: 101, distance: 155.9
click at [286, 101] on div "Paragraph list Giant pandas are not biologically herbivores, but for some reaso…" at bounding box center [205, 105] width 261 height 69
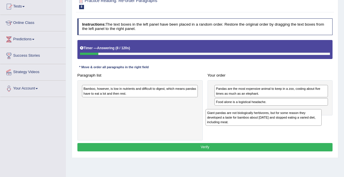
drag, startPoint x: 146, startPoint y: 85, endPoint x: 301, endPoint y: 105, distance: 155.8
click at [299, 109] on div "Giant pandas are not biologically herbivores, but for some reason they develope…" at bounding box center [264, 117] width 116 height 17
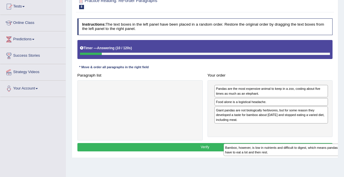
drag, startPoint x: 103, startPoint y: 84, endPoint x: 275, endPoint y: 147, distance: 182.9
click at [271, 155] on div "Practice Reading: Re-order Paragraphs 8 Costly Panda Instructions: The text box…" at bounding box center [205, 75] width 267 height 165
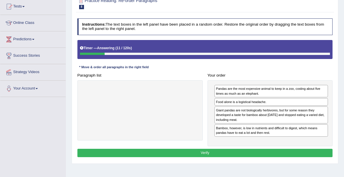
click at [248, 150] on button "Verify" at bounding box center [206, 152] width 256 height 8
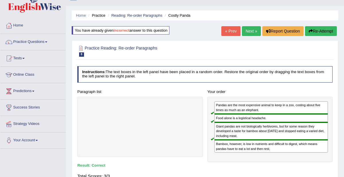
scroll to position [0, 0]
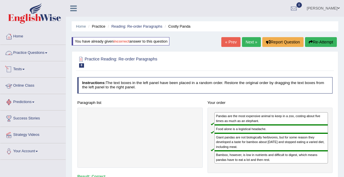
click at [41, 52] on link "Practice Questions" at bounding box center [32, 52] width 65 height 14
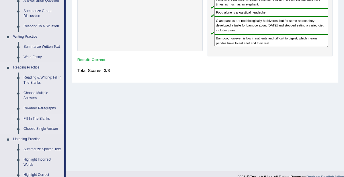
scroll to position [118, 0]
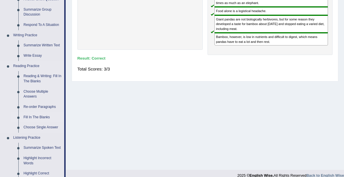
click at [45, 116] on link "Fill In The Blanks" at bounding box center [42, 117] width 43 height 10
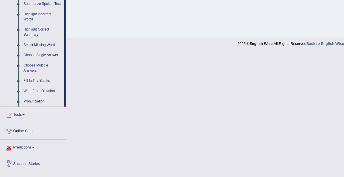
scroll to position [230, 0]
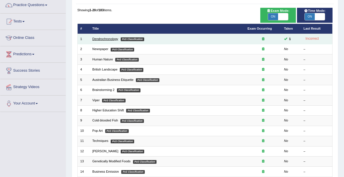
click at [105, 37] on link "Dendrochronology" at bounding box center [105, 38] width 26 height 3
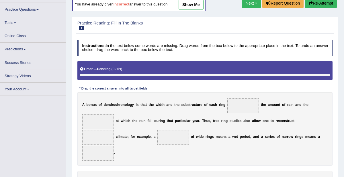
scroll to position [107, 0]
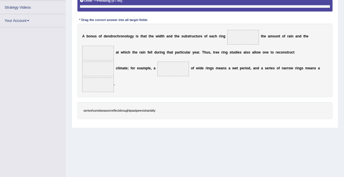
click at [143, 109] on span "peevish" at bounding box center [141, 110] width 11 height 3
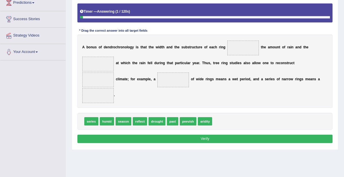
scroll to position [95, 0]
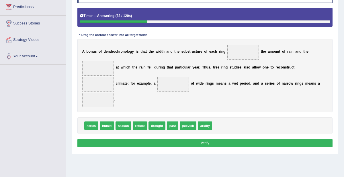
click at [145, 117] on div "series humid season reflect drought past peevish aridity" at bounding box center [206, 125] width 256 height 17
drag, startPoint x: 137, startPoint y: 106, endPoint x: 242, endPoint y: 41, distance: 122.9
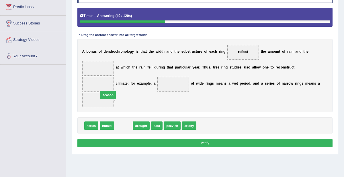
drag, startPoint x: 124, startPoint y: 108, endPoint x: 104, endPoint y: 69, distance: 43.8
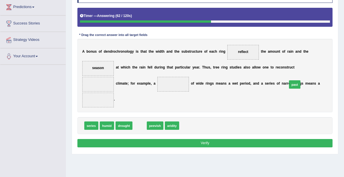
drag, startPoint x: 140, startPoint y: 112, endPoint x: 323, endPoint y: 64, distance: 189.3
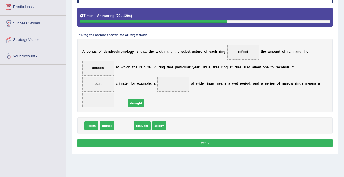
drag, startPoint x: 123, startPoint y: 111, endPoint x: 139, endPoint y: 83, distance: 31.4
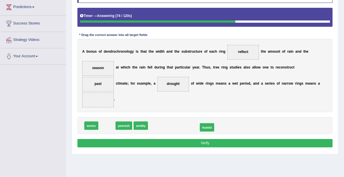
drag, startPoint x: 103, startPoint y: 109, endPoint x: 221, endPoint y: 111, distance: 118.0
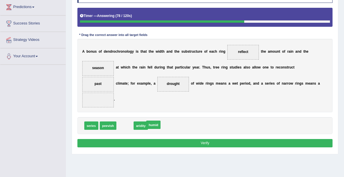
drag, startPoint x: 125, startPoint y: 108, endPoint x: 164, endPoint y: 107, distance: 39.3
drag, startPoint x: 125, startPoint y: 111, endPoint x: 325, endPoint y: 77, distance: 203.2
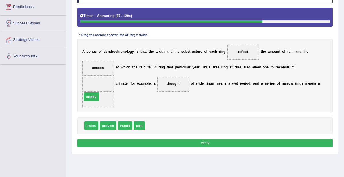
drag, startPoint x: 301, startPoint y: 67, endPoint x: 292, endPoint y: 85, distance: 19.9
drag, startPoint x: 136, startPoint y: 107, endPoint x: 330, endPoint y: 57, distance: 200.4
click at [330, 57] on div "Instructions: In the text below some words are missing. Drag words from the box…" at bounding box center [205, 67] width 258 height 167
drag, startPoint x: 142, startPoint y: 109, endPoint x: 332, endPoint y: 60, distance: 196.3
click at [207, 139] on button "Verify" at bounding box center [206, 143] width 256 height 8
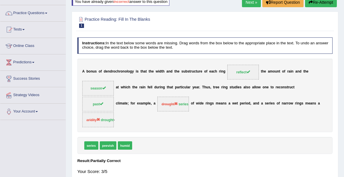
scroll to position [35, 0]
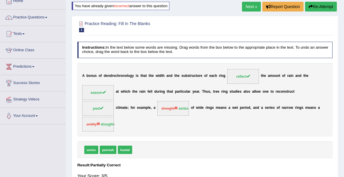
click at [316, 5] on button "Re-Attempt" at bounding box center [321, 7] width 32 height 10
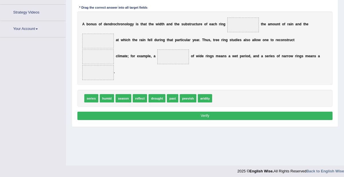
scroll to position [125, 0]
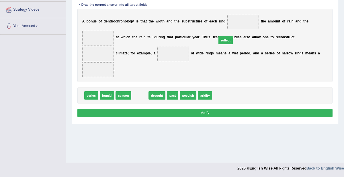
drag, startPoint x: 141, startPoint y: 73, endPoint x: 237, endPoint y: 14, distance: 112.2
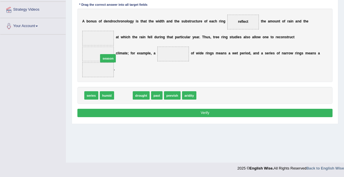
drag, startPoint x: 124, startPoint y: 78, endPoint x: 104, endPoint y: 33, distance: 49.3
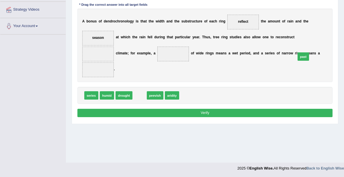
drag, startPoint x: 137, startPoint y: 78, endPoint x: 330, endPoint y: 32, distance: 198.2
click at [330, 32] on div "Instructions: In the text below some words are missing. Drag words from the box…" at bounding box center [205, 37] width 258 height 167
drag, startPoint x: 137, startPoint y: 81, endPoint x: 332, endPoint y: 32, distance: 201.1
click at [332, 32] on div "Instructions: In the text below some words are missing. Drag words from the box…" at bounding box center [205, 37] width 258 height 167
drag, startPoint x: 135, startPoint y: 79, endPoint x: 302, endPoint y: 34, distance: 172.0
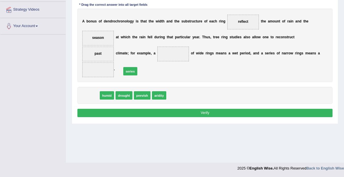
drag, startPoint x: 91, startPoint y: 80, endPoint x: 137, endPoint y: 51, distance: 54.0
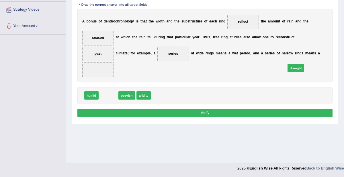
drag, startPoint x: 107, startPoint y: 79, endPoint x: 328, endPoint y: 48, distance: 222.9
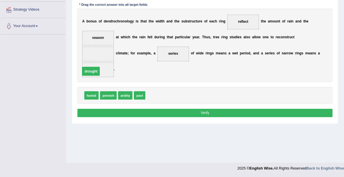
drag, startPoint x: 298, startPoint y: 35, endPoint x: 289, endPoint y: 54, distance: 20.8
drag, startPoint x: 139, startPoint y: 79, endPoint x: 297, endPoint y: 37, distance: 164.2
click at [215, 99] on div "Instructions: In the text below some words are missing. Drag words from the box…" at bounding box center [205, 37] width 258 height 167
click at [215, 109] on button "Verify" at bounding box center [206, 113] width 256 height 8
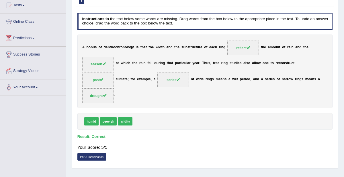
scroll to position [0, 0]
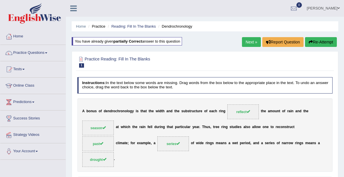
click at [255, 42] on link "Next »" at bounding box center [251, 42] width 19 height 10
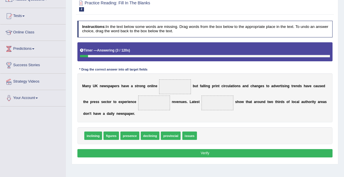
scroll to position [58, 0]
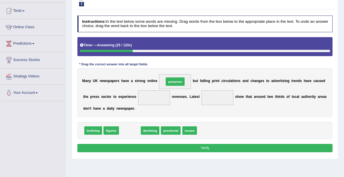
drag, startPoint x: 125, startPoint y: 130, endPoint x: 180, endPoint y: 71, distance: 80.2
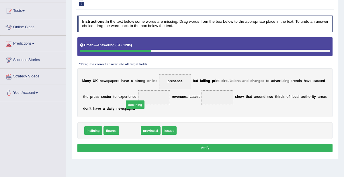
drag, startPoint x: 127, startPoint y: 129, endPoint x: 133, endPoint y: 96, distance: 34.2
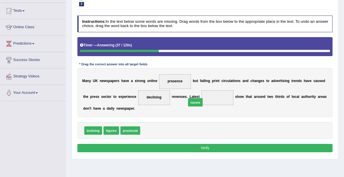
drag, startPoint x: 146, startPoint y: 129, endPoint x: 200, endPoint y: 96, distance: 63.7
click at [214, 148] on button "Verify" at bounding box center [206, 148] width 256 height 8
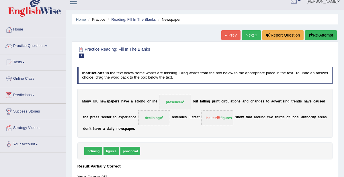
scroll to position [2, 0]
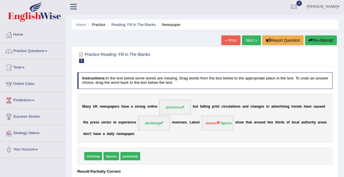
click at [251, 41] on link "Next »" at bounding box center [251, 40] width 19 height 10
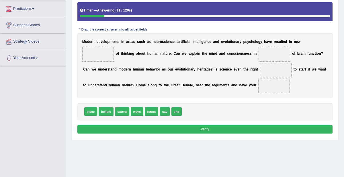
scroll to position [92, 0]
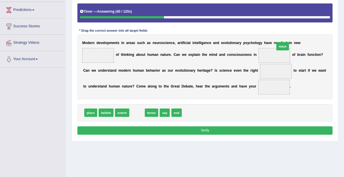
drag, startPoint x: 136, startPoint y: 122, endPoint x: 307, endPoint y: 43, distance: 188.3
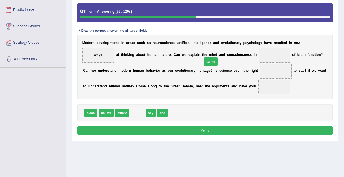
drag, startPoint x: 134, startPoint y: 122, endPoint x: 221, endPoint y: 62, distance: 105.3
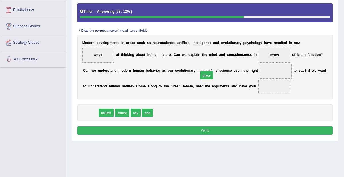
drag, startPoint x: 88, startPoint y: 122, endPoint x: 224, endPoint y: 78, distance: 143.5
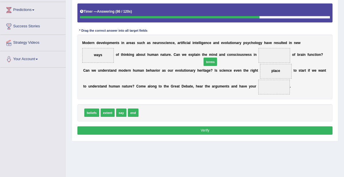
drag, startPoint x: 147, startPoint y: 120, endPoint x: 222, endPoint y: 60, distance: 96.2
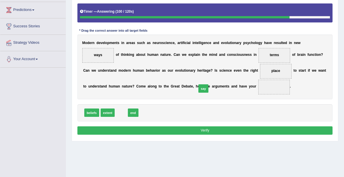
drag, startPoint x: 119, startPoint y: 122, endPoint x: 216, endPoint y: 92, distance: 101.5
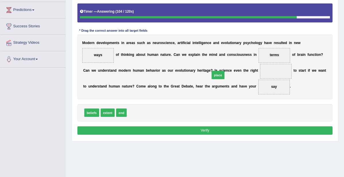
drag, startPoint x: 130, startPoint y: 119, endPoint x: 228, endPoint y: 75, distance: 107.8
drag, startPoint x: 133, startPoint y: 120, endPoint x: 246, endPoint y: 53, distance: 131.8
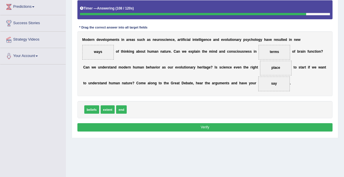
scroll to position [112, 0]
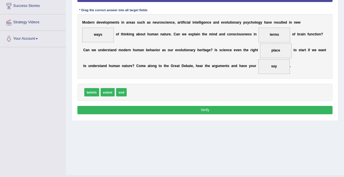
click at [218, 114] on button "Verify" at bounding box center [206, 110] width 256 height 8
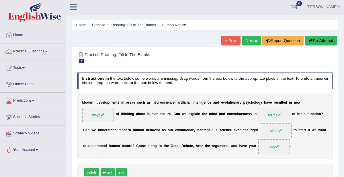
scroll to position [0, 0]
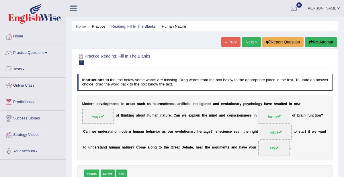
click at [251, 40] on link "Next »" at bounding box center [251, 42] width 19 height 10
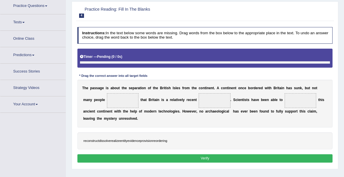
scroll to position [52, 0]
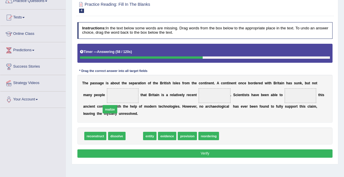
drag, startPoint x: 138, startPoint y: 129, endPoint x: 100, endPoint y: 95, distance: 51.0
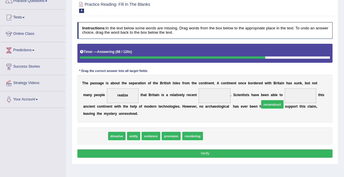
drag, startPoint x: 97, startPoint y: 127, endPoint x: 305, endPoint y: 90, distance: 210.6
click at [305, 90] on div "Instructions: In the text below some words are missing. Drag words from the box…" at bounding box center [205, 91] width 258 height 142
drag, startPoint x: 97, startPoint y: 128, endPoint x: 264, endPoint y: 92, distance: 170.5
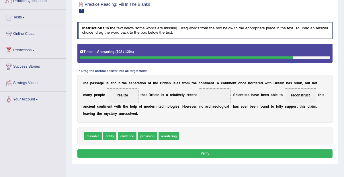
click at [231, 106] on b at bounding box center [232, 106] width 2 height 4
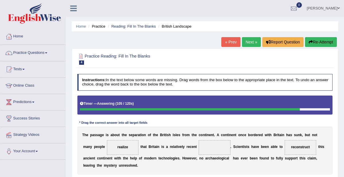
click at [321, 43] on button "Re-Attempt" at bounding box center [321, 42] width 32 height 10
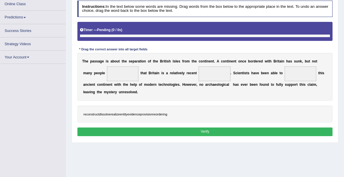
scroll to position [82, 0]
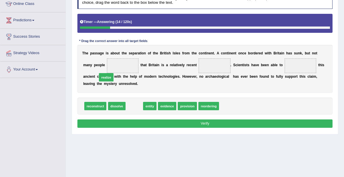
drag, startPoint x: 135, startPoint y: 96, endPoint x: 98, endPoint y: 60, distance: 51.8
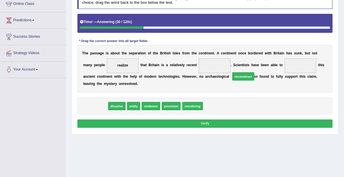
drag, startPoint x: 94, startPoint y: 99, endPoint x: 268, endPoint y: 64, distance: 177.8
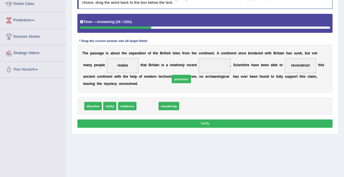
drag, startPoint x: 146, startPoint y: 98, endPoint x: 189, endPoint y: 62, distance: 56.3
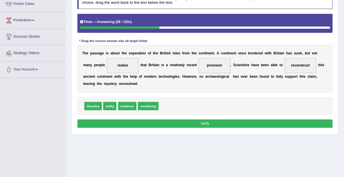
click at [207, 66] on span "provision" at bounding box center [215, 65] width 16 height 4
click at [210, 119] on button "Verify" at bounding box center [206, 123] width 256 height 8
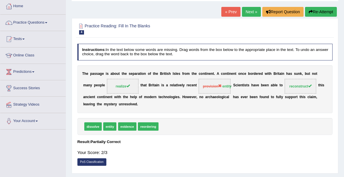
scroll to position [0, 0]
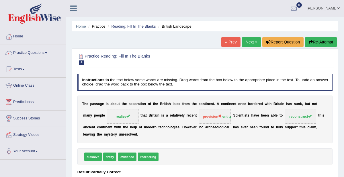
click at [250, 42] on link "Next »" at bounding box center [251, 42] width 19 height 10
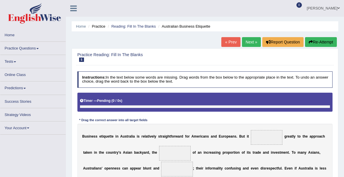
click at [26, 48] on link "Practice Questions" at bounding box center [32, 47] width 65 height 11
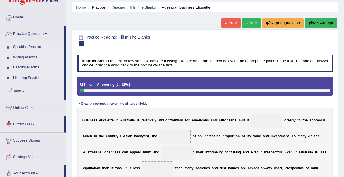
scroll to position [19, 0]
click at [41, 33] on link "Practice Questions" at bounding box center [32, 33] width 64 height 14
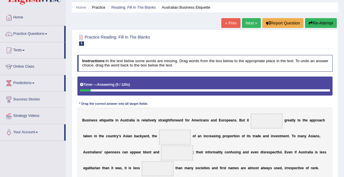
click at [42, 34] on link "Practice Questions" at bounding box center [32, 33] width 64 height 14
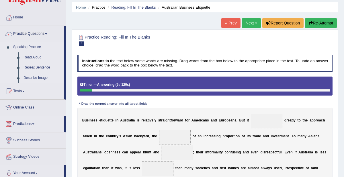
click at [36, 48] on link "Speaking Practice" at bounding box center [38, 47] width 54 height 10
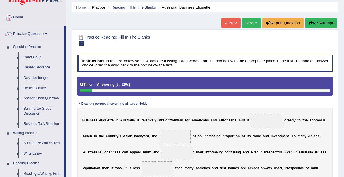
scroll to position [0, 0]
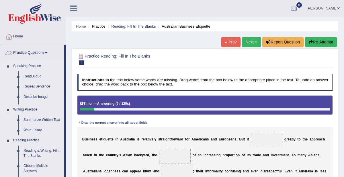
click at [36, 53] on link "Practice Questions" at bounding box center [32, 52] width 64 height 14
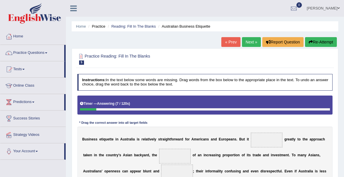
click at [36, 52] on link "Practice Questions" at bounding box center [32, 52] width 64 height 14
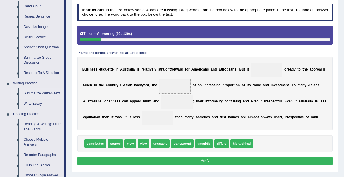
scroll to position [79, 0]
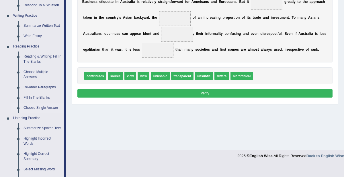
click at [41, 107] on link "Choose Single Answer" at bounding box center [42, 107] width 43 height 10
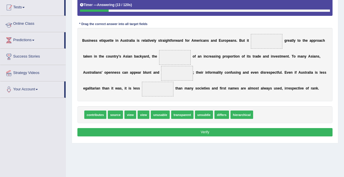
scroll to position [76, 0]
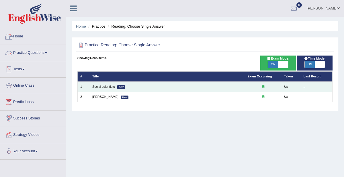
click at [106, 87] on link "Social scientists" at bounding box center [103, 86] width 23 height 3
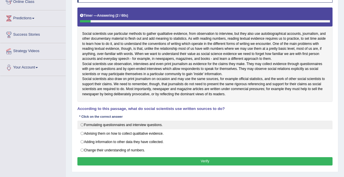
scroll to position [86, 0]
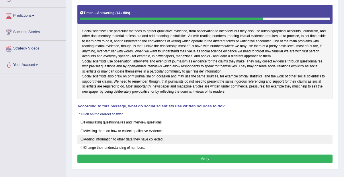
click at [114, 143] on label "Adding information to other data they have collected." at bounding box center [206, 139] width 256 height 9
radio input "true"
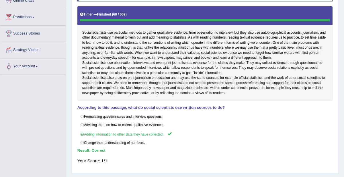
scroll to position [0, 0]
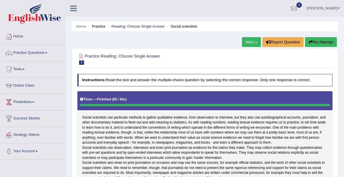
click at [253, 42] on link "Next »" at bounding box center [251, 42] width 19 height 10
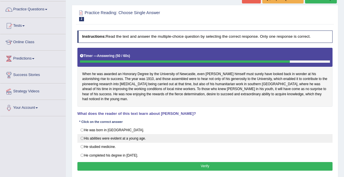
click at [126, 134] on label "His abilities were evident at a young age." at bounding box center [206, 138] width 256 height 9
radio input "true"
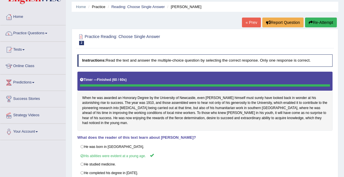
scroll to position [14, 0]
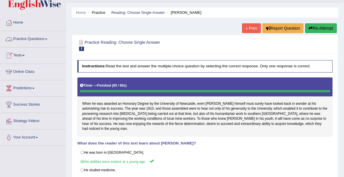
click at [33, 39] on link "Practice Questions" at bounding box center [32, 38] width 65 height 14
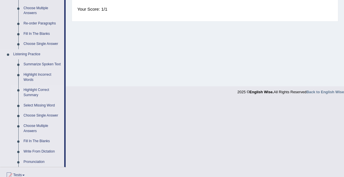
scroll to position [202, 0]
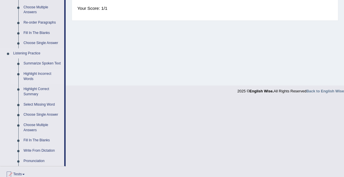
click at [41, 74] on link "Highlight Incorrect Words" at bounding box center [42, 76] width 43 height 15
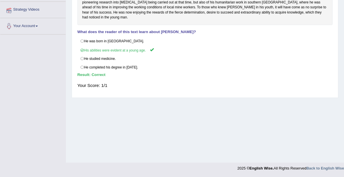
scroll to position [75, 0]
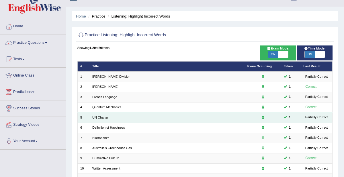
scroll to position [5, 0]
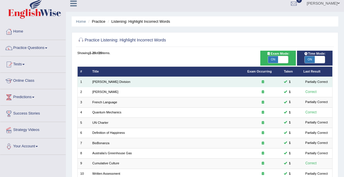
click at [105, 78] on td "[PERSON_NAME] Division" at bounding box center [167, 82] width 155 height 10
click at [103, 80] on link "[PERSON_NAME] Division" at bounding box center [111, 81] width 38 height 3
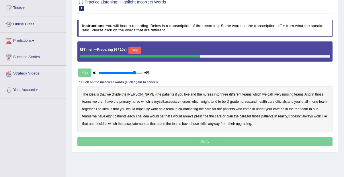
scroll to position [70, 0]
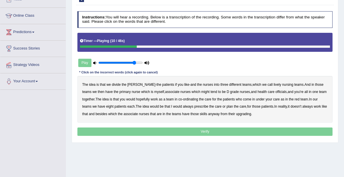
click at [274, 84] on b "lively" at bounding box center [277, 84] width 7 height 4
click at [202, 92] on b "might" at bounding box center [206, 92] width 8 height 4
click at [276, 92] on b "officials" at bounding box center [281, 92] width 11 height 4
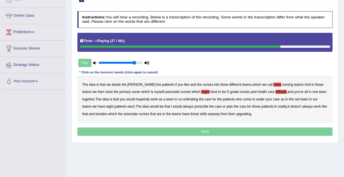
click at [183, 106] on b "always" at bounding box center [188, 106] width 10 height 4
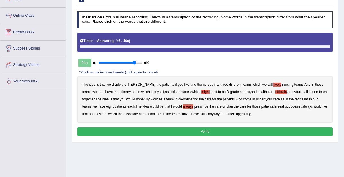
click at [236, 113] on b "upgrading" at bounding box center [243, 114] width 15 height 4
click at [216, 128] on button "Verify" at bounding box center [206, 131] width 256 height 8
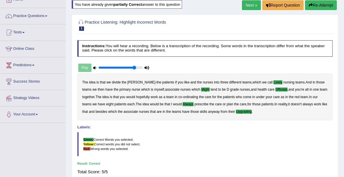
scroll to position [0, 0]
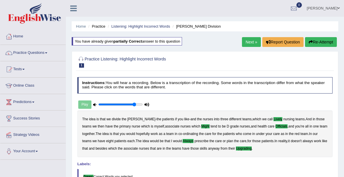
click at [255, 41] on link "Next »" at bounding box center [251, 42] width 19 height 10
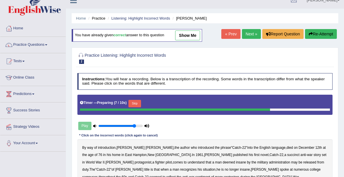
scroll to position [7, 0]
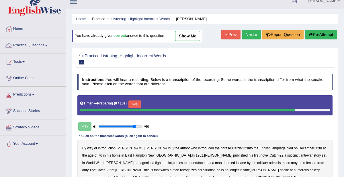
click at [45, 44] on link "Practice Questions" at bounding box center [32, 44] width 65 height 14
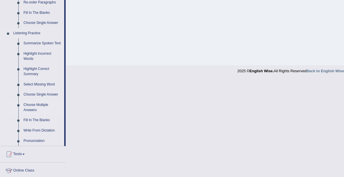
scroll to position [226, 0]
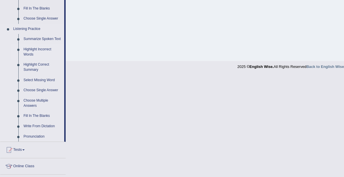
click at [32, 49] on link "Highlight Incorrect Words" at bounding box center [42, 51] width 43 height 15
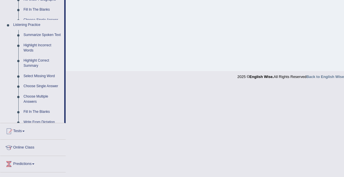
scroll to position [125, 0]
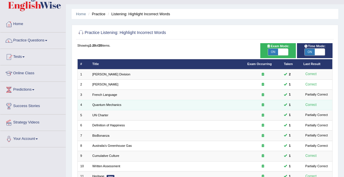
scroll to position [13, 0]
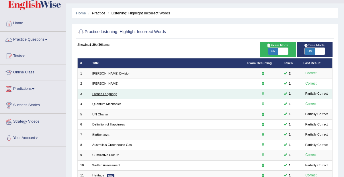
click at [104, 93] on link "French Language" at bounding box center [104, 93] width 25 height 3
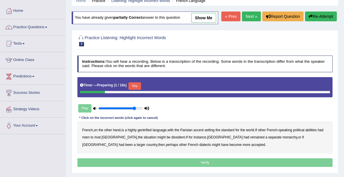
scroll to position [32, 0]
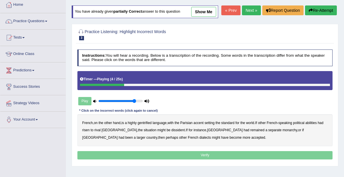
click at [147, 121] on b "gentrified" at bounding box center [145, 123] width 14 height 4
click at [315, 121] on b "abilities" at bounding box center [311, 123] width 11 height 4
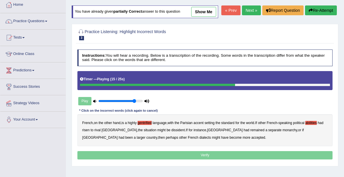
click at [172, 130] on b "dissident" at bounding box center [178, 130] width 13 height 4
click at [283, 128] on b "monarchy" at bounding box center [290, 130] width 15 height 4
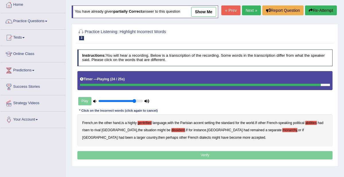
click at [196, 154] on p "Verify" at bounding box center [206, 155] width 256 height 8
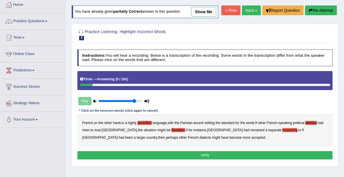
click at [197, 154] on button "Verify" at bounding box center [206, 155] width 256 height 8
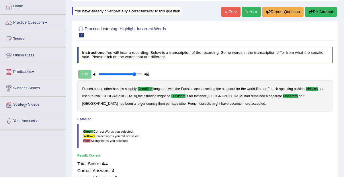
scroll to position [0, 0]
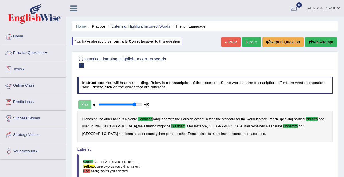
click at [46, 51] on link "Practice Questions" at bounding box center [32, 52] width 65 height 14
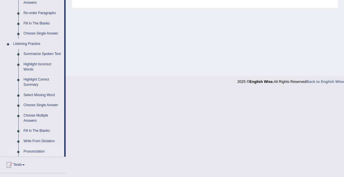
scroll to position [254, 0]
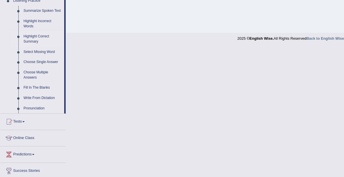
click at [50, 37] on link "Highlight Correct Summary" at bounding box center [42, 38] width 43 height 15
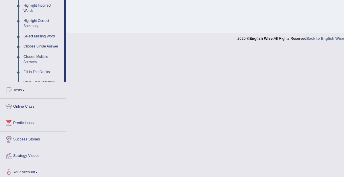
scroll to position [125, 0]
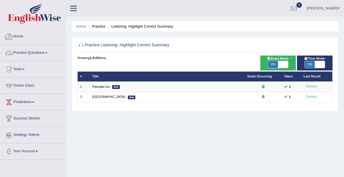
click at [30, 52] on link "Practice Questions" at bounding box center [32, 52] width 65 height 14
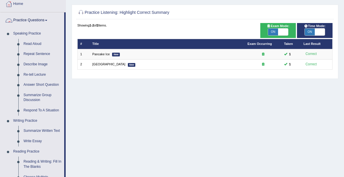
scroll to position [188, 0]
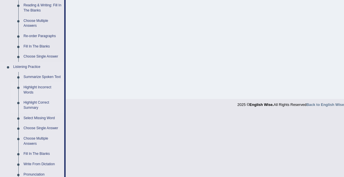
click at [40, 89] on link "Highlight Incorrect Words" at bounding box center [42, 89] width 43 height 15
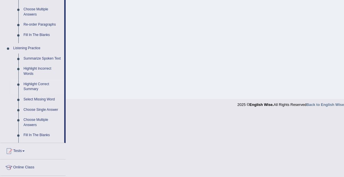
scroll to position [125, 0]
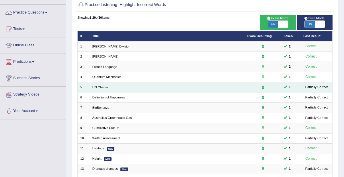
scroll to position [40, 0]
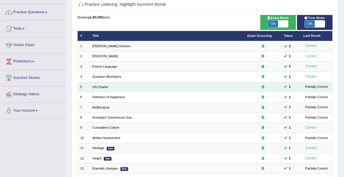
click at [110, 85] on td "UN Charter" at bounding box center [167, 87] width 155 height 10
click at [98, 85] on link "UN Charter" at bounding box center [100, 86] width 16 height 3
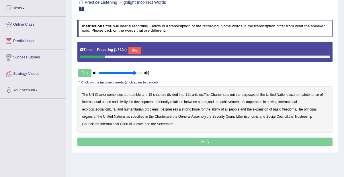
scroll to position [77, 0]
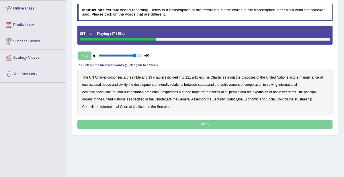
click at [119, 82] on b "civility" at bounding box center [123, 84] width 9 height 4
click at [95, 90] on b "ecologic" at bounding box center [88, 92] width 13 height 4
click at [212, 90] on b "ability" at bounding box center [216, 92] width 9 height 4
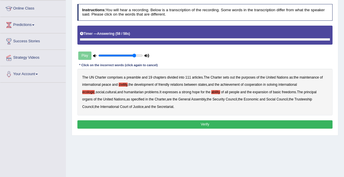
click at [196, 125] on button "Verify" at bounding box center [206, 124] width 256 height 8
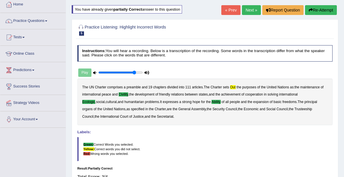
scroll to position [0, 0]
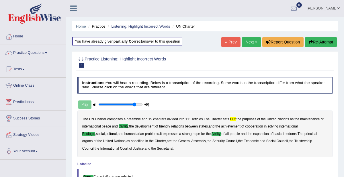
click at [317, 44] on button "Re-Attempt" at bounding box center [321, 42] width 32 height 10
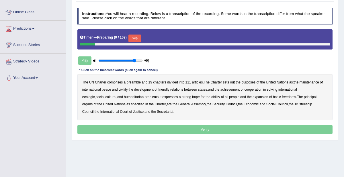
scroll to position [75, 0]
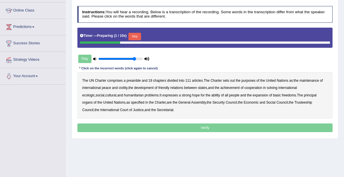
click at [133, 36] on button "Skip" at bounding box center [135, 36] width 12 height 7
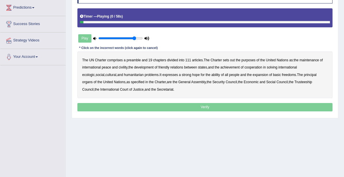
scroll to position [95, 0]
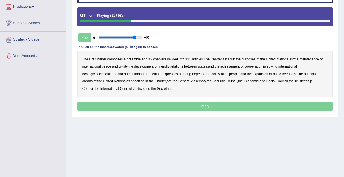
click at [233, 59] on b "out" at bounding box center [232, 59] width 5 height 4
click at [123, 66] on b "civility" at bounding box center [123, 66] width 9 height 4
click at [95, 72] on b "ecologic" at bounding box center [88, 74] width 13 height 4
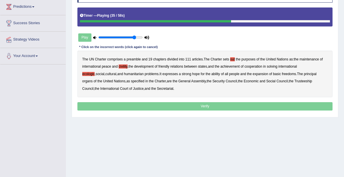
click at [212, 73] on b "ability" at bounding box center [216, 74] width 9 height 4
click at [215, 100] on div "Instructions: You will hear a recording. Below is a transcription of the record…" at bounding box center [205, 49] width 258 height 131
click at [215, 103] on p "Verify" at bounding box center [206, 106] width 256 height 8
drag, startPoint x: 194, startPoint y: 102, endPoint x: 202, endPoint y: 102, distance: 8.3
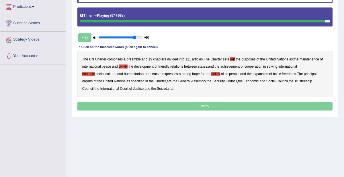
click at [202, 102] on p "Verify" at bounding box center [206, 106] width 256 height 8
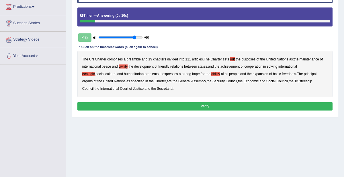
click at [197, 104] on button "Verify" at bounding box center [206, 106] width 256 height 8
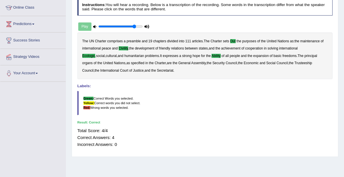
scroll to position [0, 0]
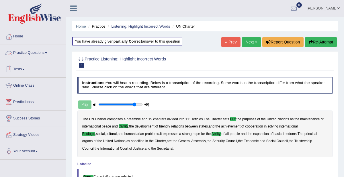
click at [28, 51] on link "Practice Questions" at bounding box center [32, 52] width 65 height 14
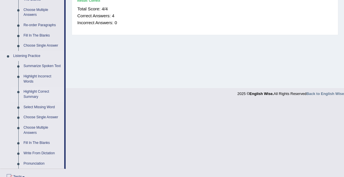
scroll to position [202, 0]
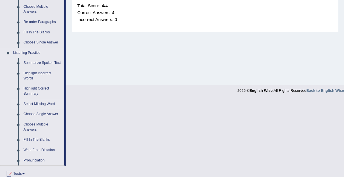
click at [37, 103] on link "Select Missing Word" at bounding box center [42, 104] width 43 height 10
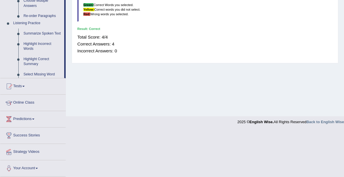
scroll to position [125, 0]
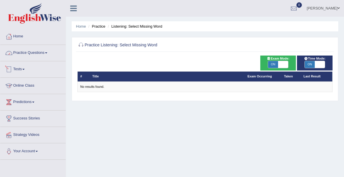
click at [35, 52] on link "Practice Questions" at bounding box center [32, 52] width 65 height 14
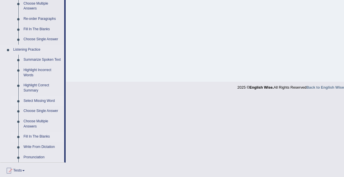
scroll to position [206, 0]
click at [48, 109] on link "Choose Single Answer" at bounding box center [42, 110] width 43 height 10
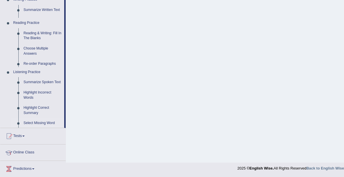
scroll to position [66, 0]
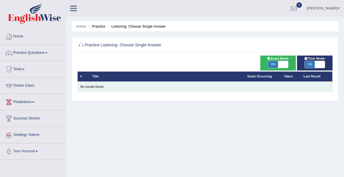
click at [84, 86] on div "No results found." at bounding box center [205, 86] width 250 height 5
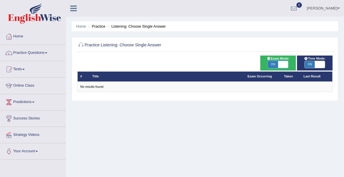
click at [284, 63] on span at bounding box center [283, 64] width 10 height 7
click at [40, 50] on link "Practice Questions" at bounding box center [32, 52] width 65 height 14
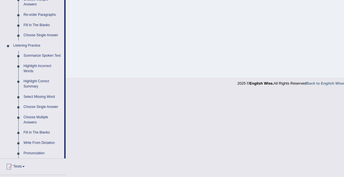
scroll to position [220, 0]
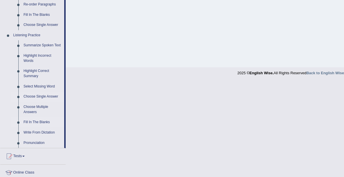
click at [33, 119] on link "Fill In The Blanks" at bounding box center [42, 122] width 43 height 10
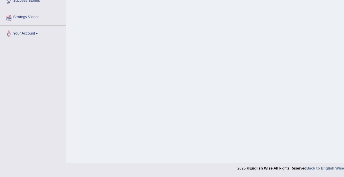
scroll to position [101, 0]
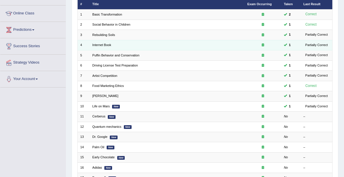
scroll to position [127, 0]
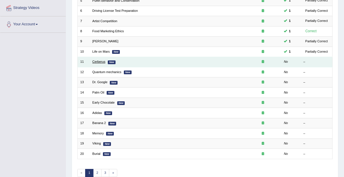
click at [98, 61] on link "Cerberus" at bounding box center [98, 61] width 13 height 3
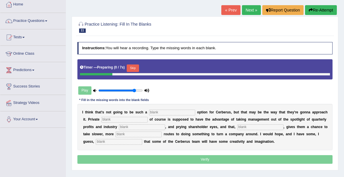
scroll to position [45, 0]
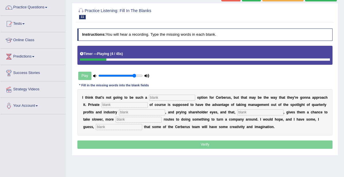
click at [165, 152] on div "Practice Listening: Fill In The Blanks 11 Cerberus Instructions: You will hear …" at bounding box center [205, 79] width 267 height 152
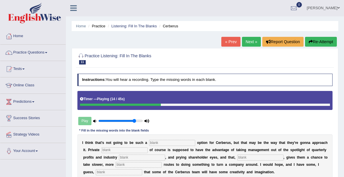
scroll to position [0, 0]
